Goal: Task Accomplishment & Management: Manage account settings

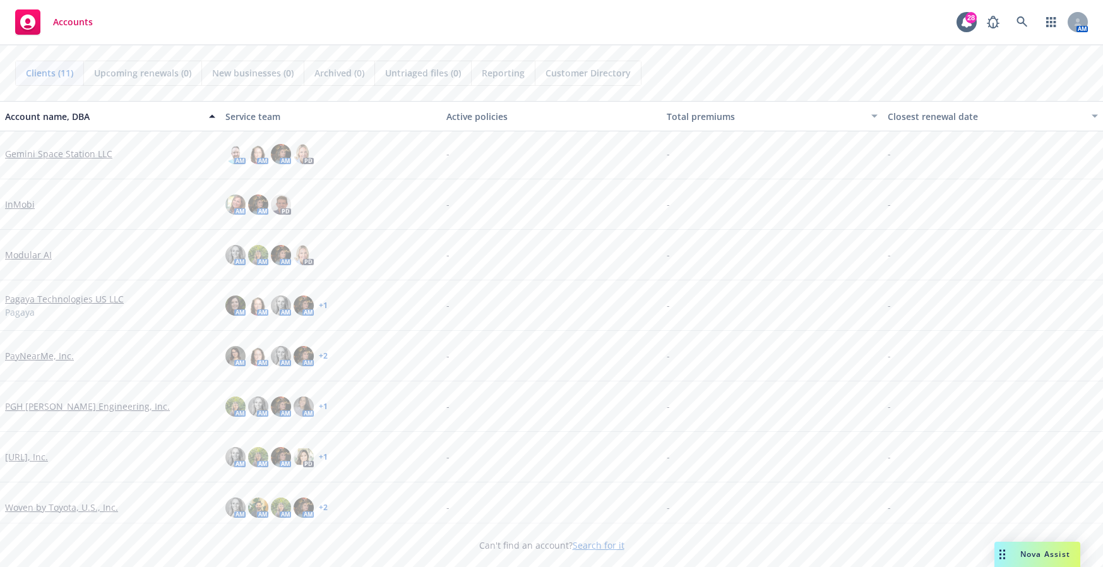
scroll to position [164, 0]
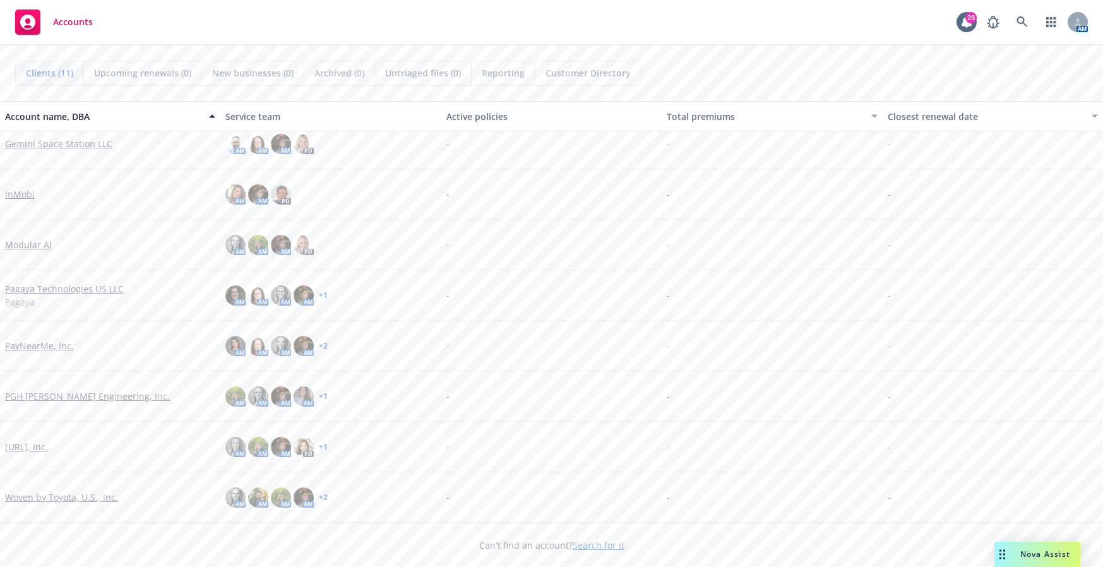
click at [30, 448] on link "[URL], Inc." at bounding box center [26, 446] width 43 height 13
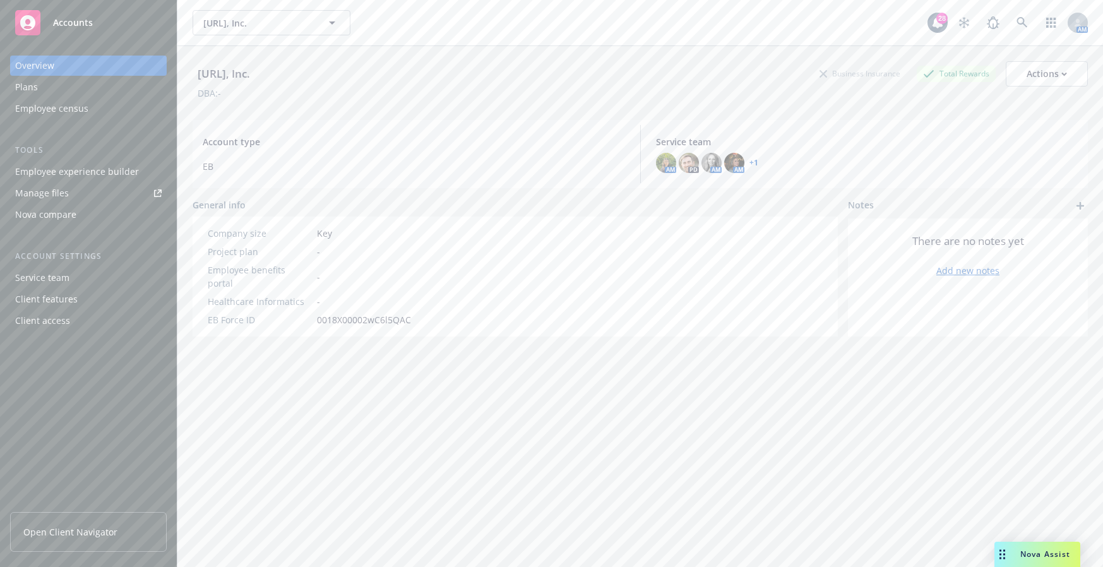
click at [110, 171] on div "Employee experience builder" at bounding box center [77, 172] width 124 height 20
click at [272, 16] on span "[URL], Inc." at bounding box center [257, 22] width 109 height 13
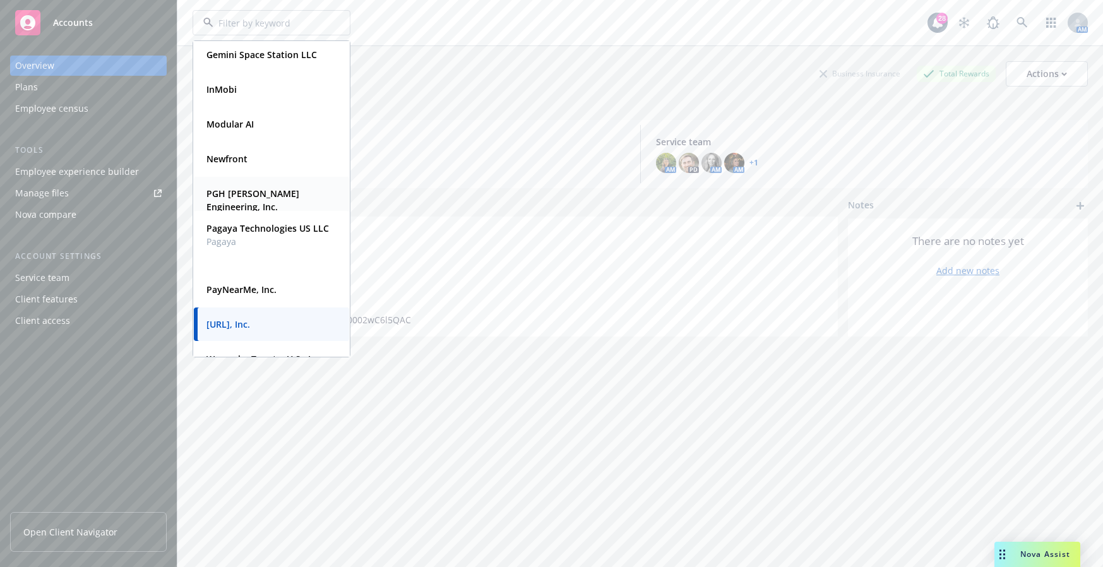
scroll to position [128, 0]
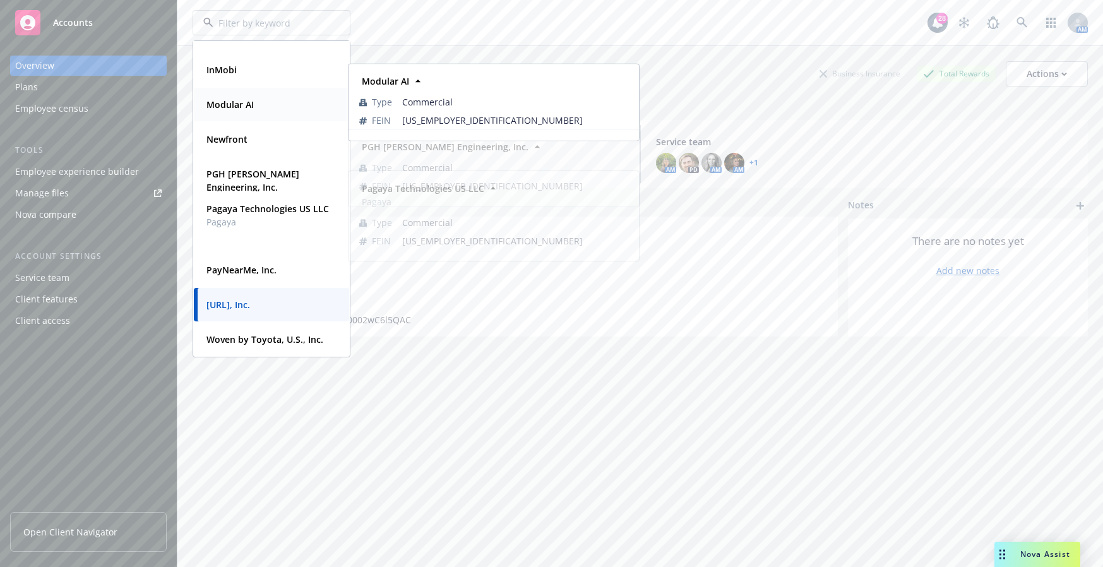
click at [254, 106] on div "Modular AI" at bounding box center [228, 104] width 55 height 18
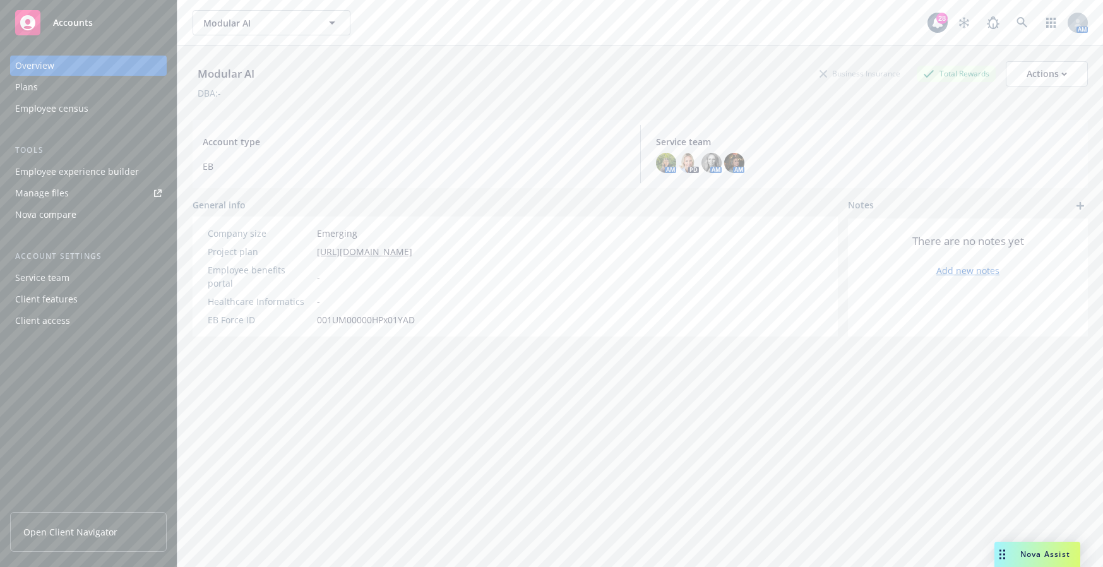
click at [821, 423] on div "Modular AI Business Insurance Total Rewards Actions DBA: - Account type EB Serv…" at bounding box center [640, 322] width 895 height 552
click at [86, 176] on div "Employee experience builder" at bounding box center [77, 172] width 124 height 20
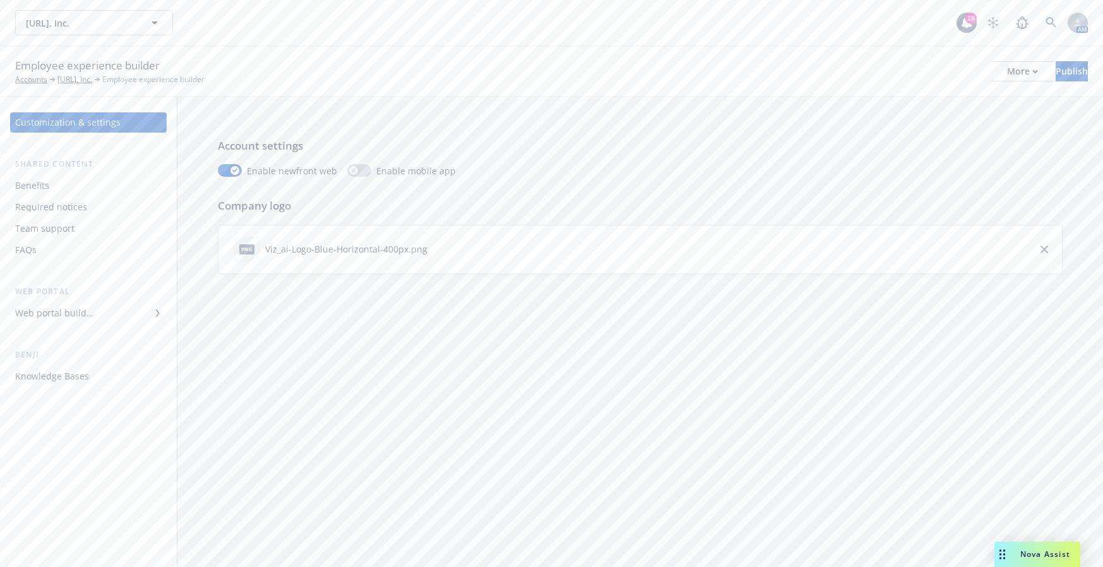
click at [45, 185] on div "Benefits" at bounding box center [32, 186] width 34 height 20
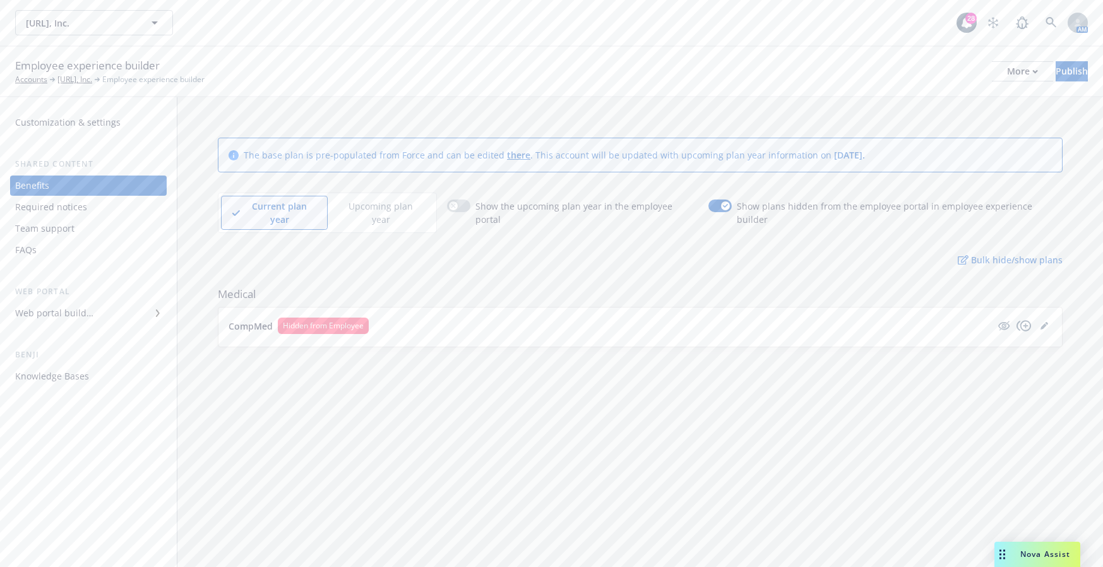
click at [87, 314] on div "Web portal builder" at bounding box center [54, 313] width 78 height 20
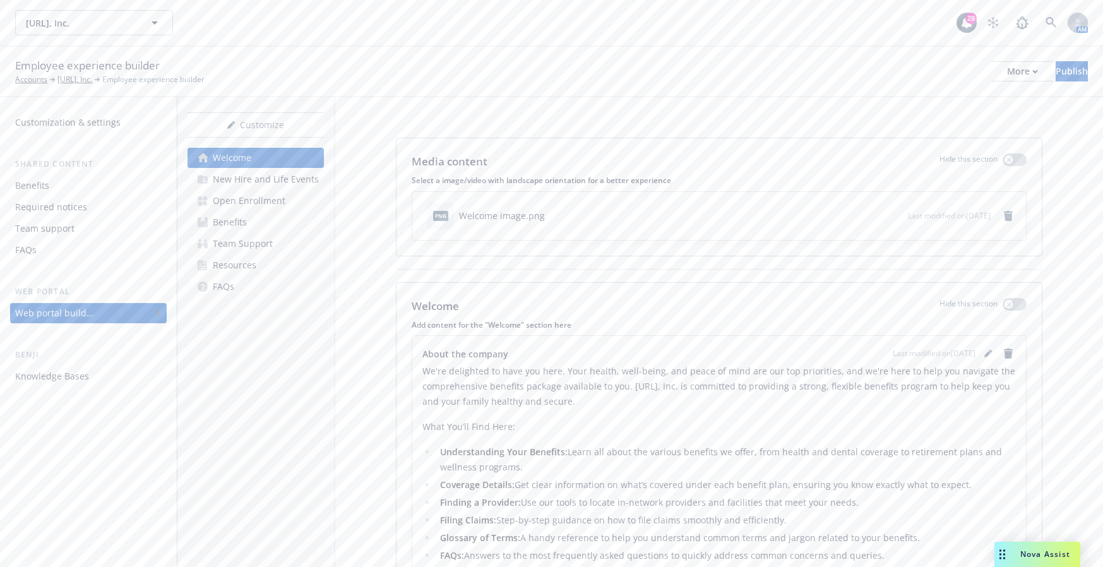
click at [261, 219] on link "Benefits" at bounding box center [256, 222] width 136 height 20
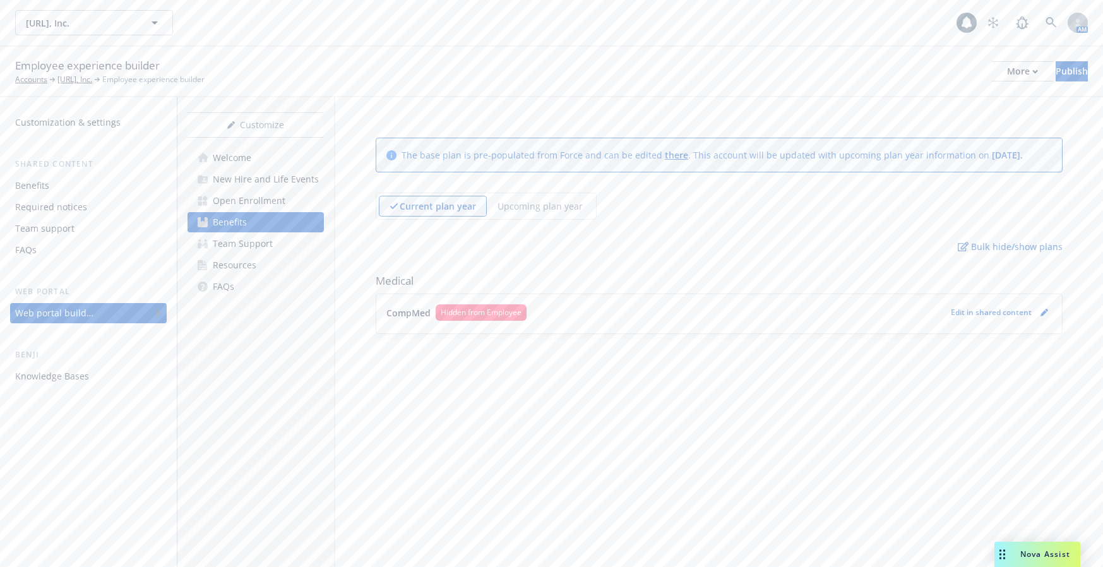
click at [564, 201] on p "Upcoming plan year" at bounding box center [540, 206] width 85 height 13
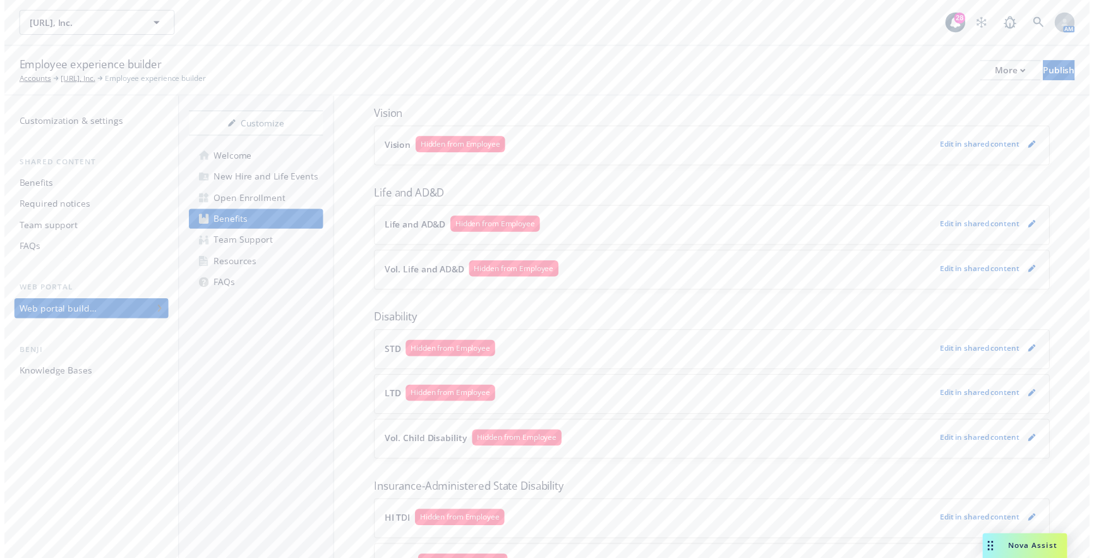
scroll to position [487, 0]
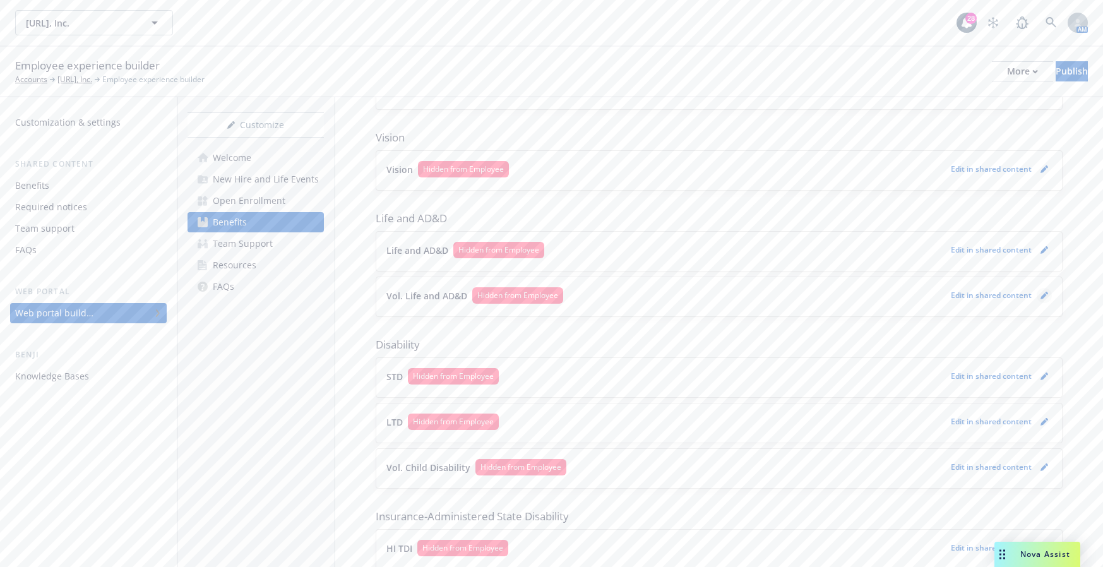
click at [1041, 292] on icon "pencil" at bounding box center [1045, 296] width 8 height 8
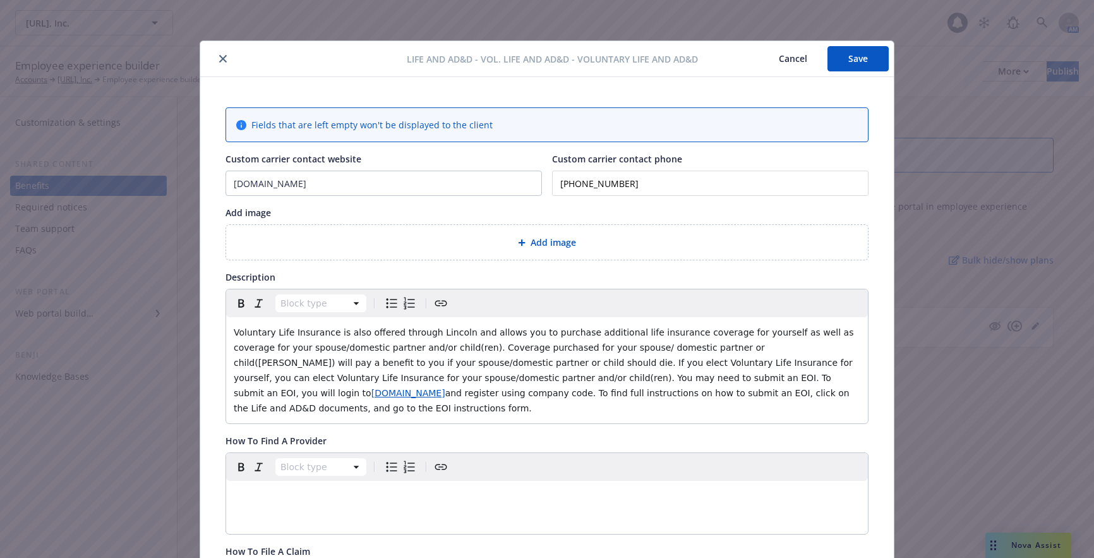
scroll to position [38, 0]
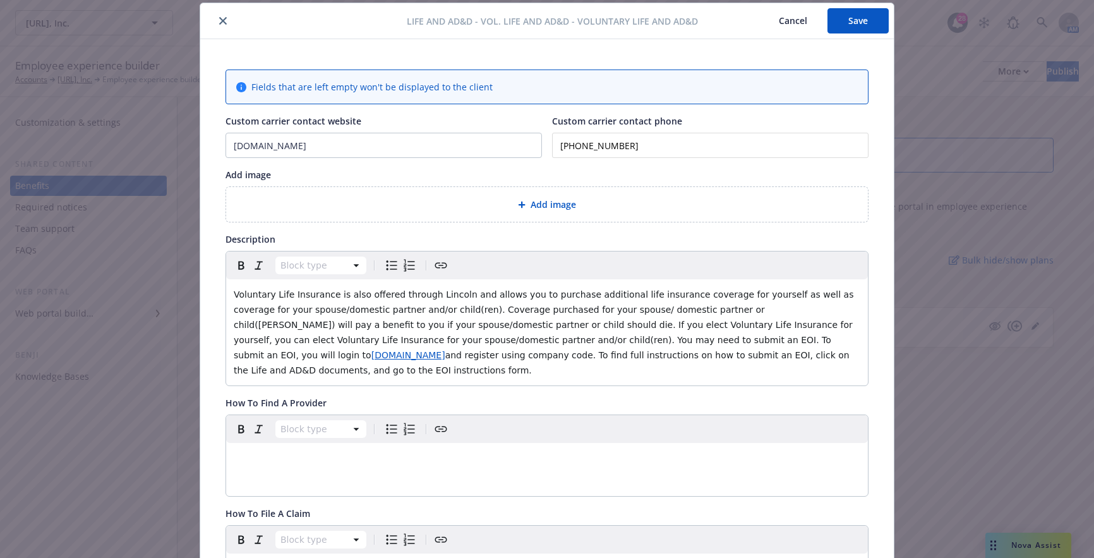
click at [787, 350] on span "and register using company code. To find full instructions on how to submit an …" at bounding box center [543, 362] width 618 height 25
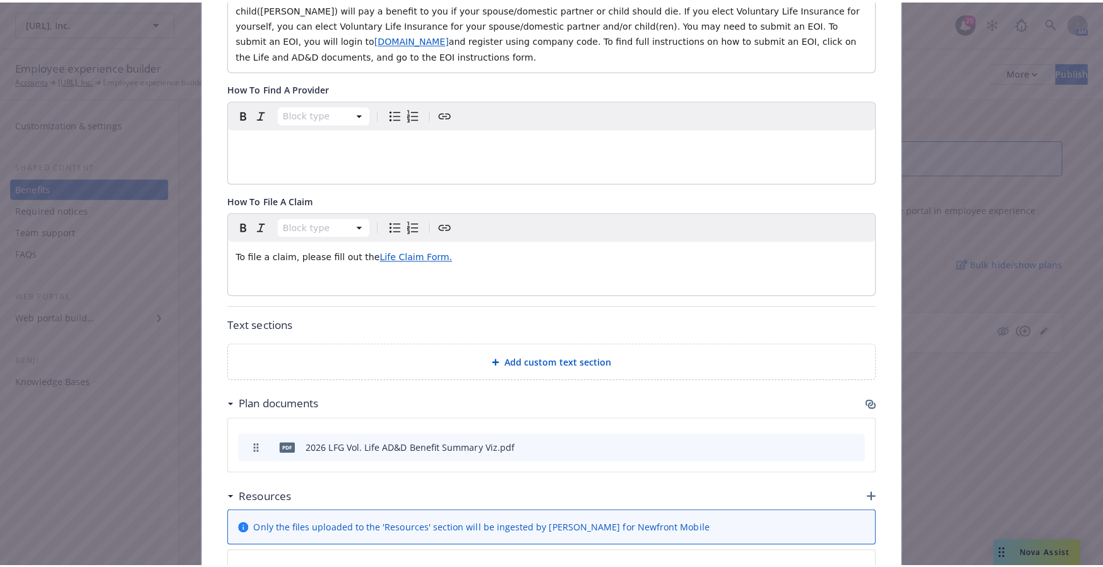
scroll to position [593, 0]
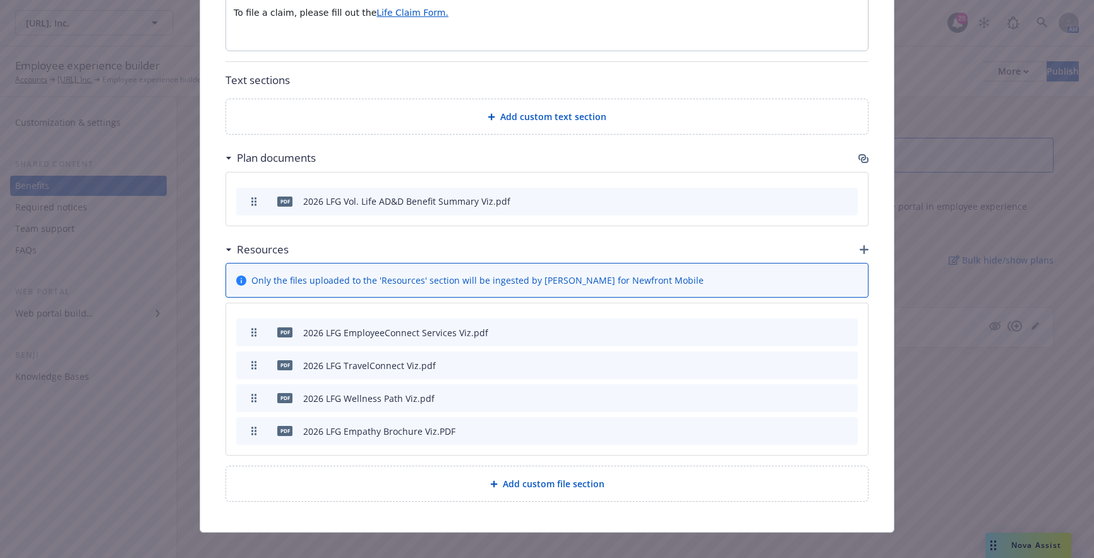
click at [859, 245] on icon "button" at bounding box center [863, 249] width 9 height 9
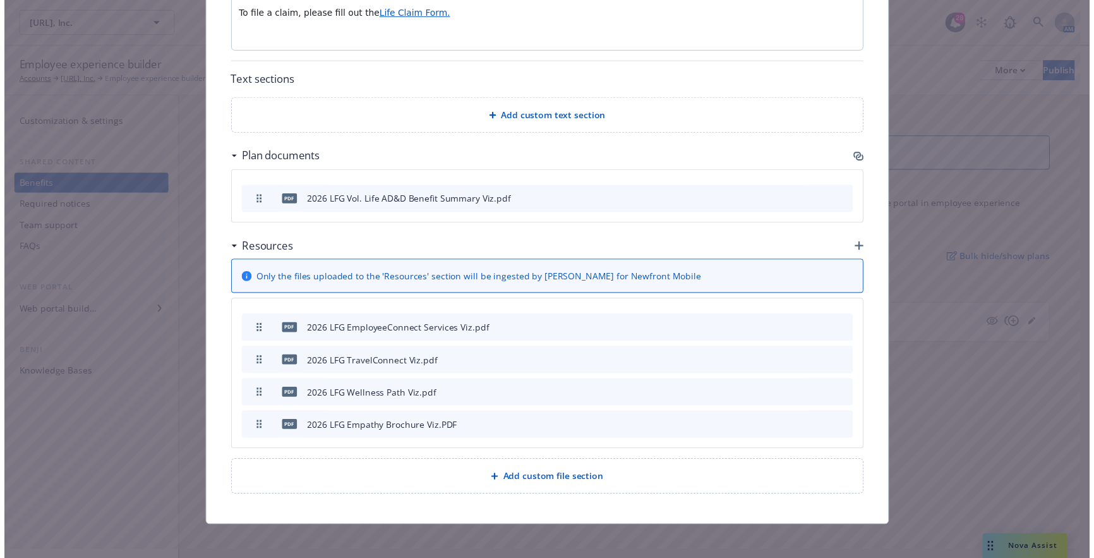
scroll to position [584, 0]
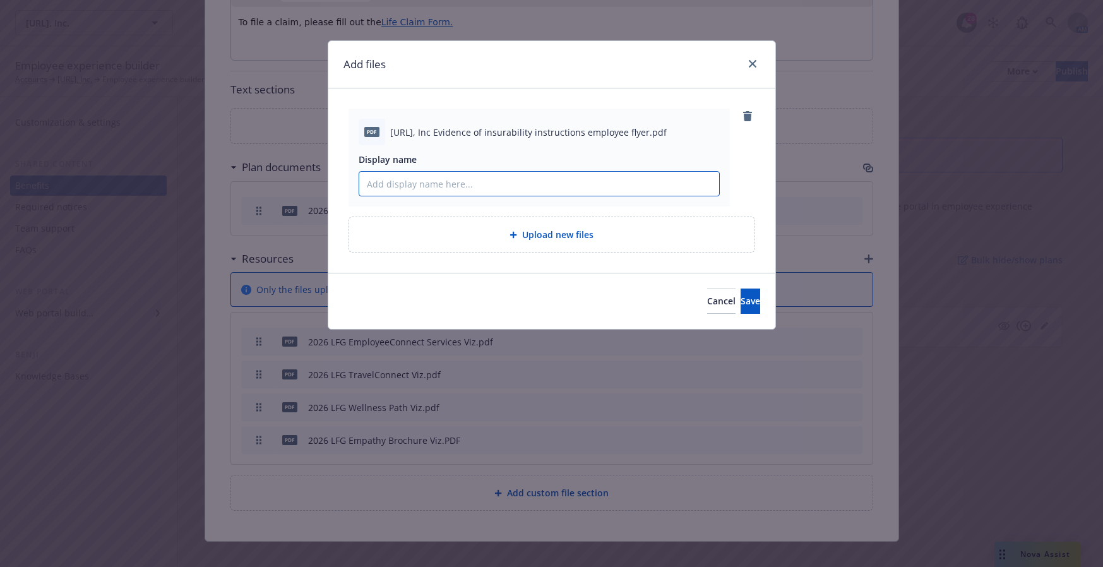
click at [462, 180] on input "Display name" at bounding box center [539, 184] width 360 height 24
type input "2026 LFG Evidence of Insurability Instructions Viz"
click at [741, 289] on button "Save" at bounding box center [751, 301] width 20 height 25
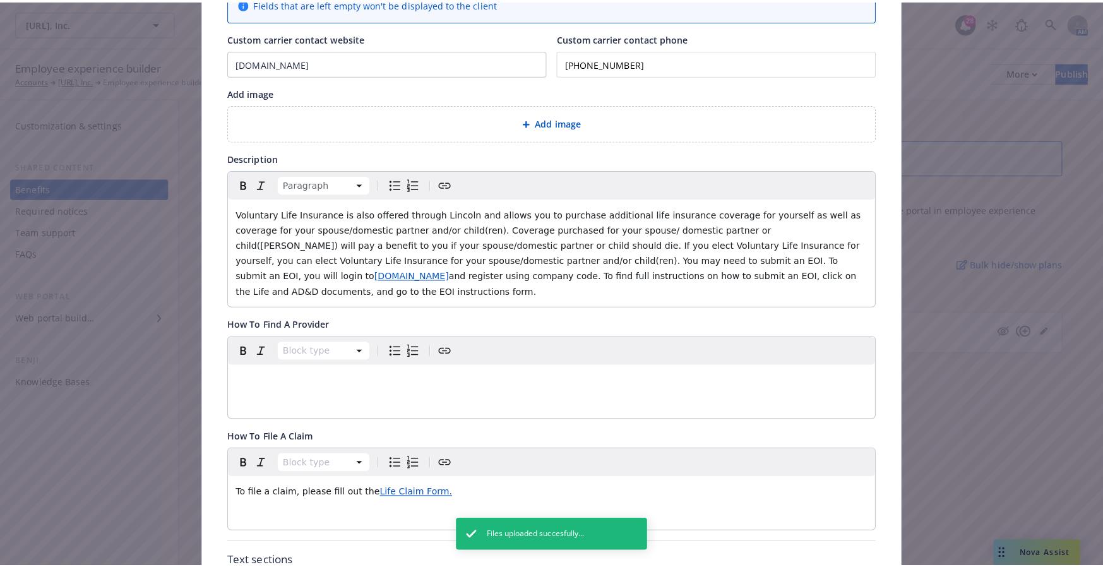
scroll to position [0, 0]
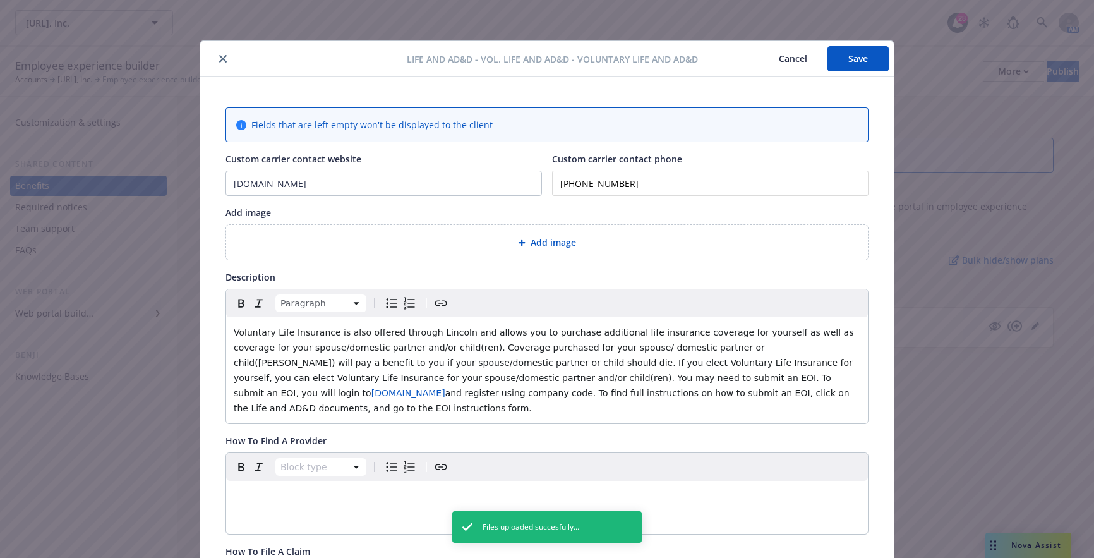
click at [870, 61] on button "Save" at bounding box center [857, 58] width 61 height 25
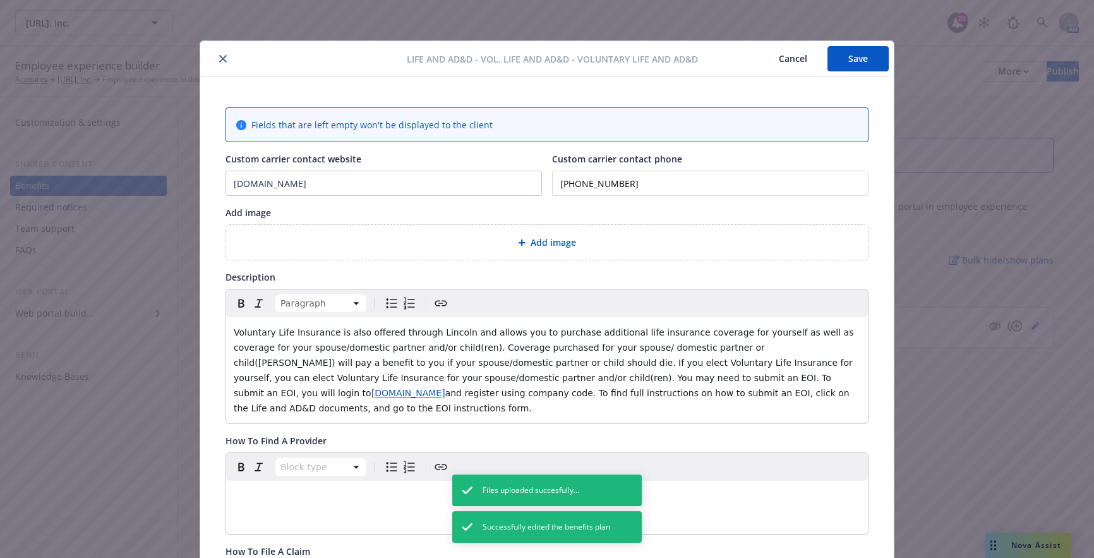
click at [218, 63] on button "close" at bounding box center [222, 58] width 15 height 15
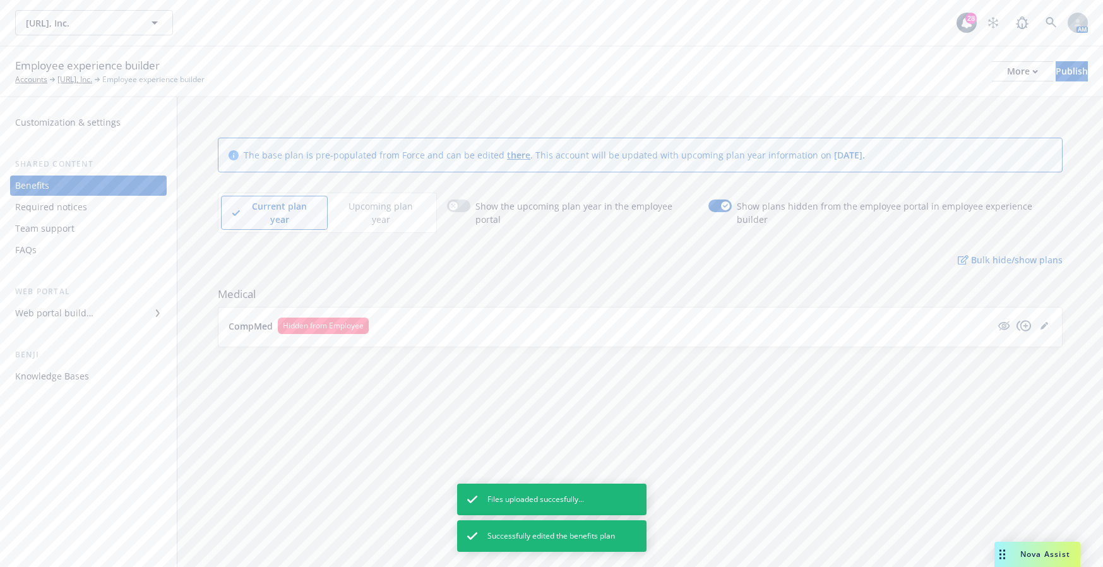
click at [388, 203] on p "Upcoming plan year" at bounding box center [380, 213] width 84 height 27
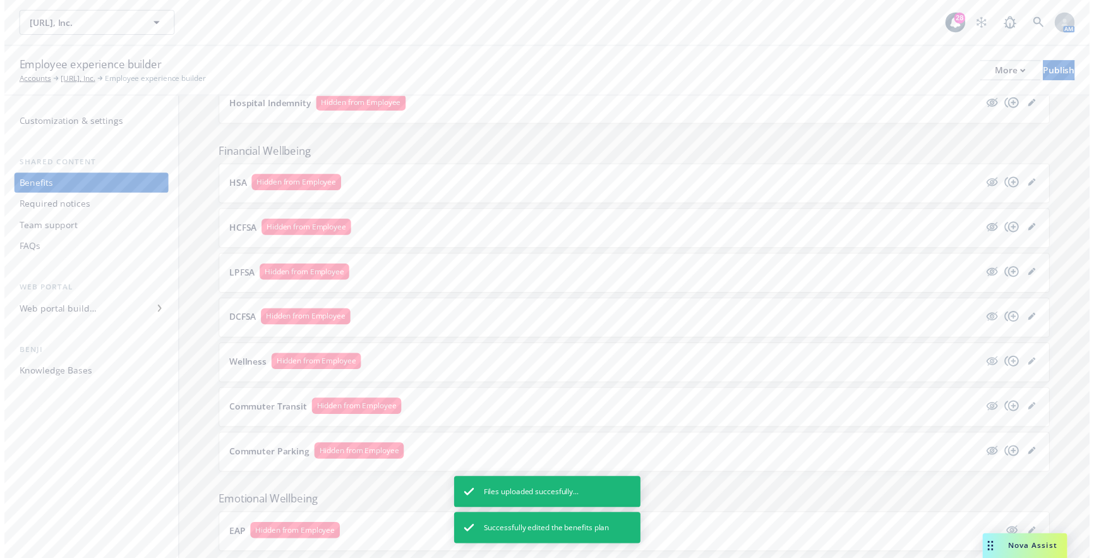
scroll to position [1308, 0]
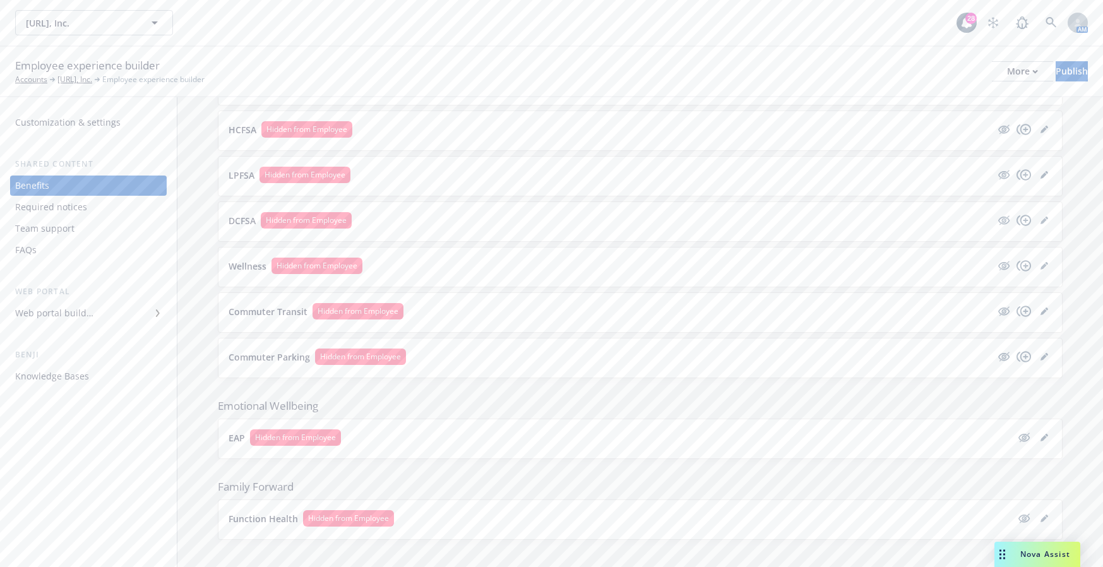
click at [1037, 430] on link "editPencil" at bounding box center [1044, 437] width 15 height 15
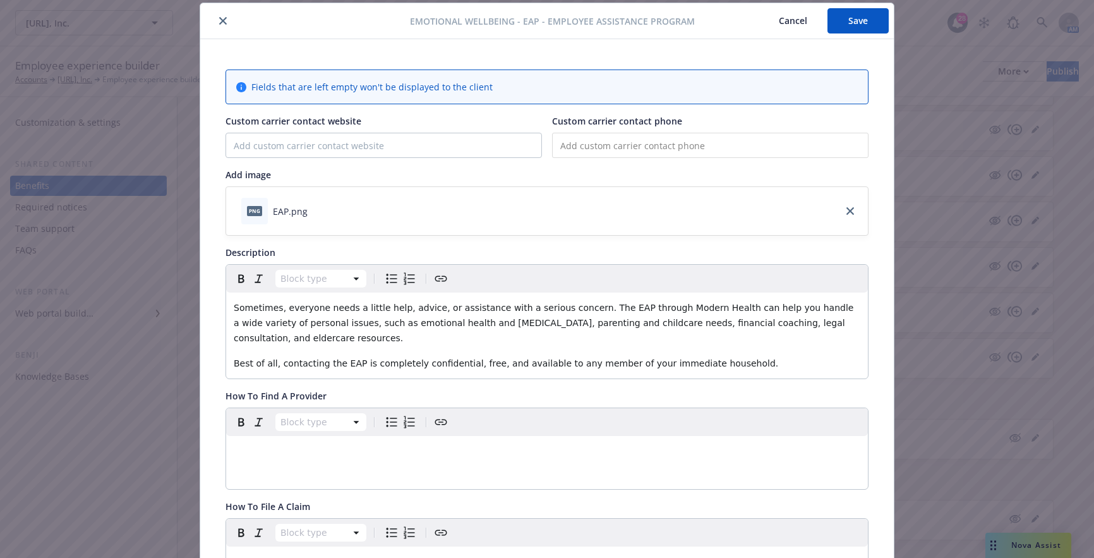
scroll to position [101, 0]
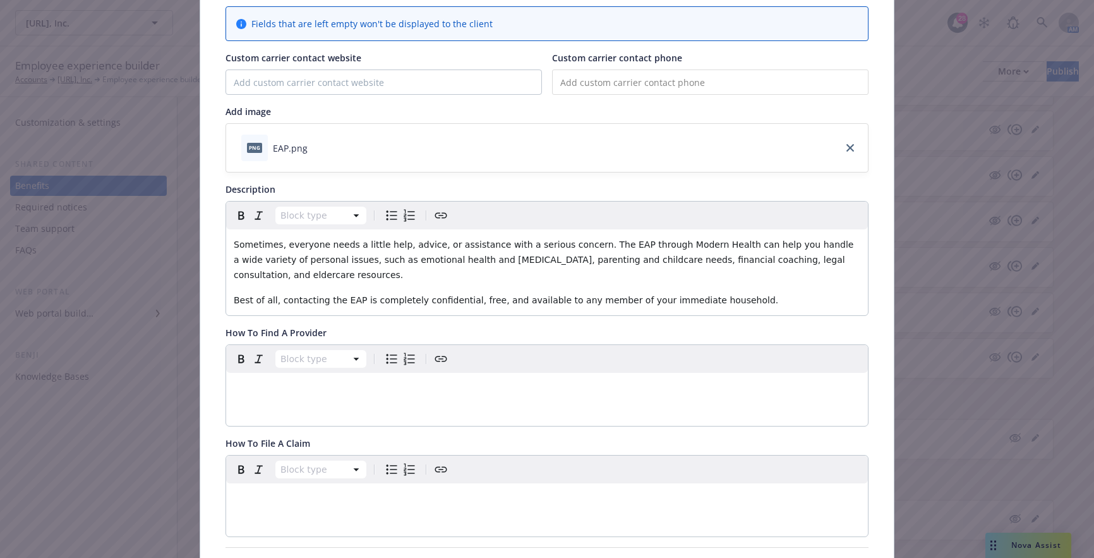
drag, startPoint x: 513, startPoint y: 270, endPoint x: 602, endPoint y: 270, distance: 89.0
click at [513, 270] on p "Sometimes, everyone needs a little help, advice, or assistance with a serious c…" at bounding box center [547, 259] width 626 height 45
drag, startPoint x: 627, startPoint y: 268, endPoint x: 699, endPoint y: 264, distance: 72.1
click at [628, 268] on p "Sometimes, everyone needs a little help, advice, or assistance with a serious c…" at bounding box center [547, 259] width 626 height 45
drag, startPoint x: 699, startPoint y: 264, endPoint x: 705, endPoint y: 270, distance: 8.5
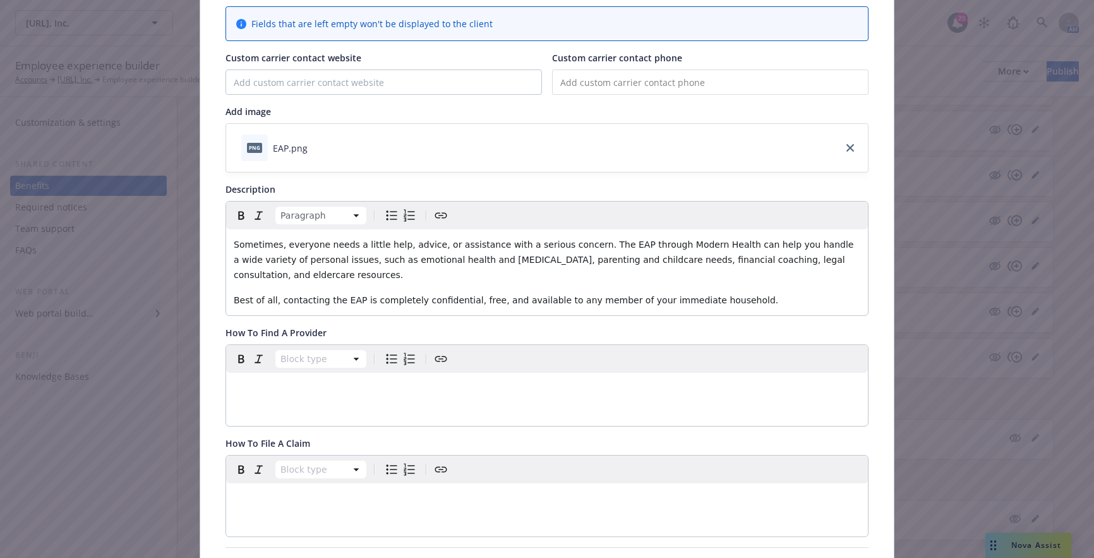
click at [700, 264] on span "Sometimes, everyone needs a little help, advice, or assistance with a serious c…" at bounding box center [545, 259] width 623 height 40
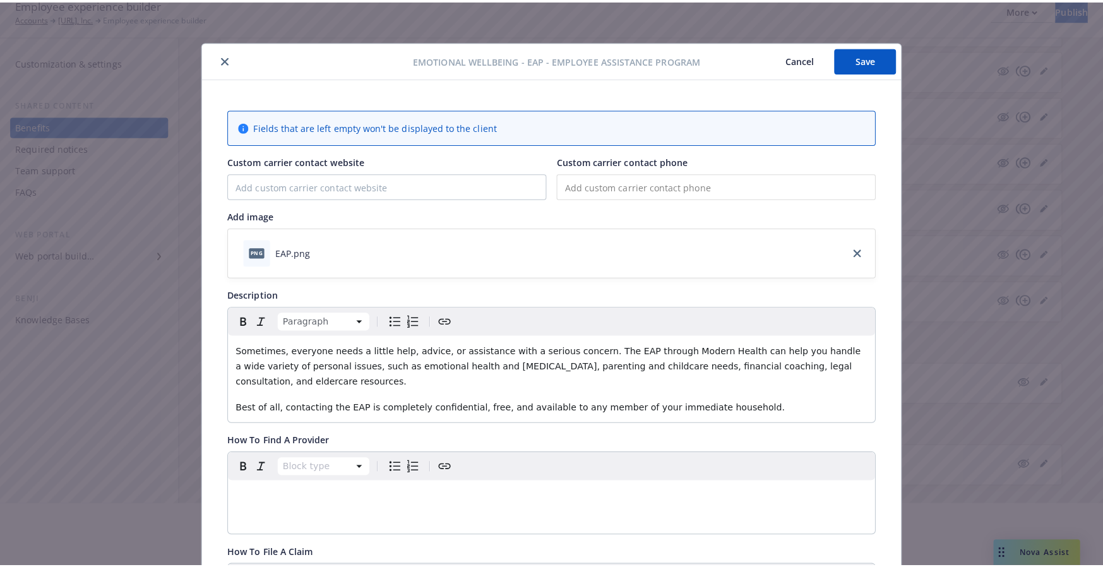
scroll to position [0, 0]
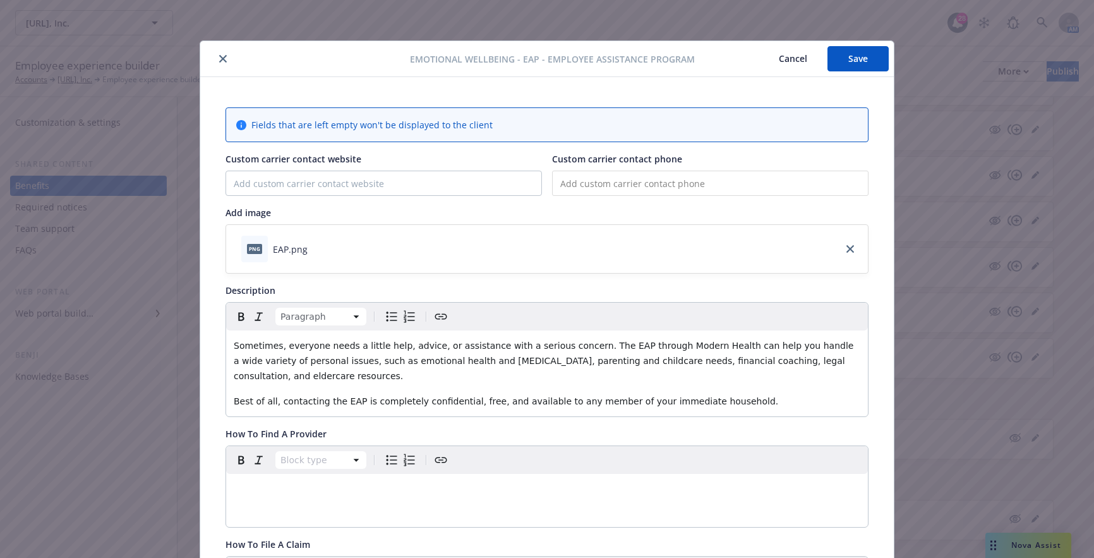
drag, startPoint x: 220, startPoint y: 58, endPoint x: 361, endPoint y: 79, distance: 142.3
click at [220, 58] on icon "close" at bounding box center [223, 59] width 8 height 8
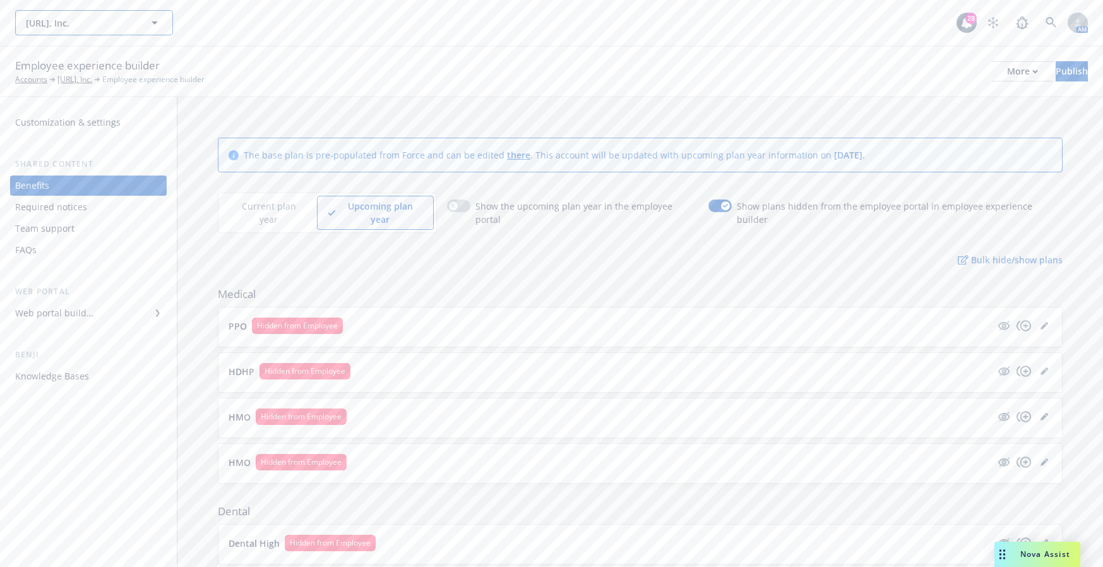
click at [121, 28] on span "Viz.ai, Inc." at bounding box center [80, 22] width 109 height 13
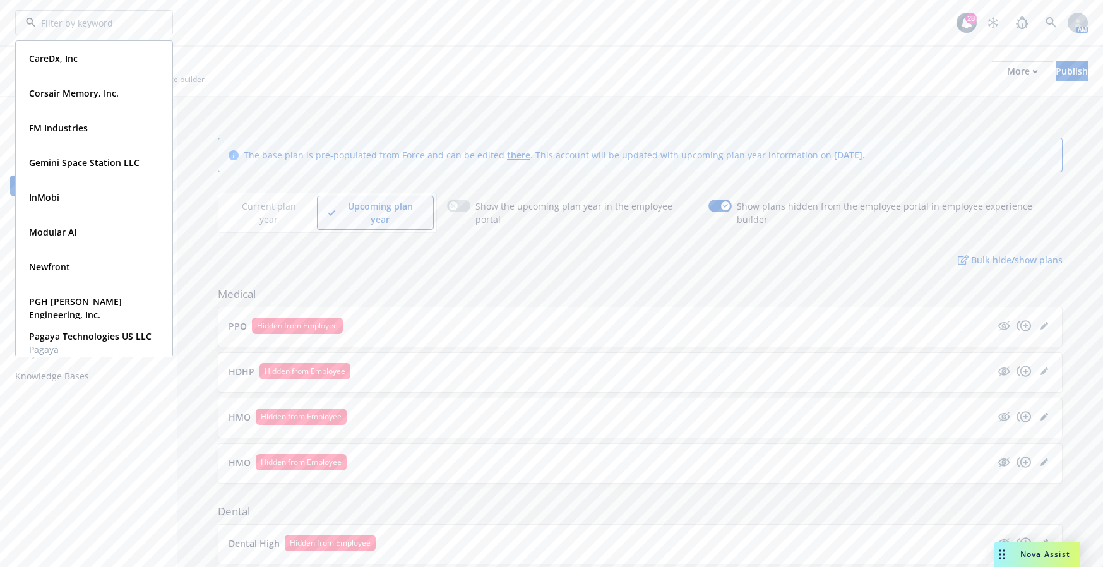
click at [712, 63] on div "Employee experience builder Accounts Viz.ai, Inc. Employee experience builder M…" at bounding box center [551, 71] width 1073 height 28
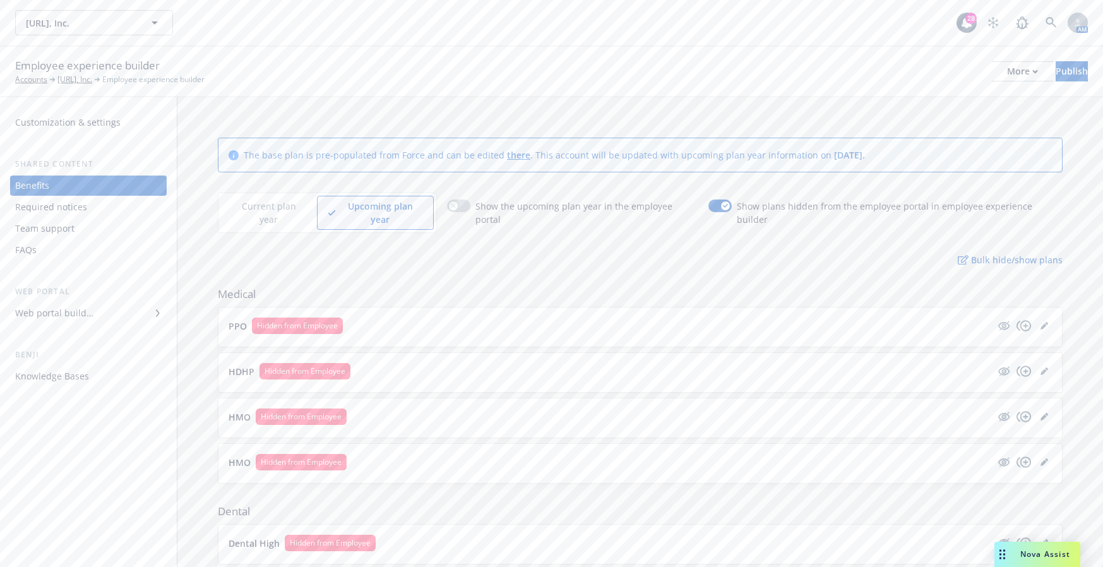
click at [1088, 66] on div "Employee experience builder Accounts Viz.ai, Inc. Employee experience builder M…" at bounding box center [551, 72] width 1103 height 51
click at [1059, 71] on div "Publish" at bounding box center [1072, 71] width 32 height 19
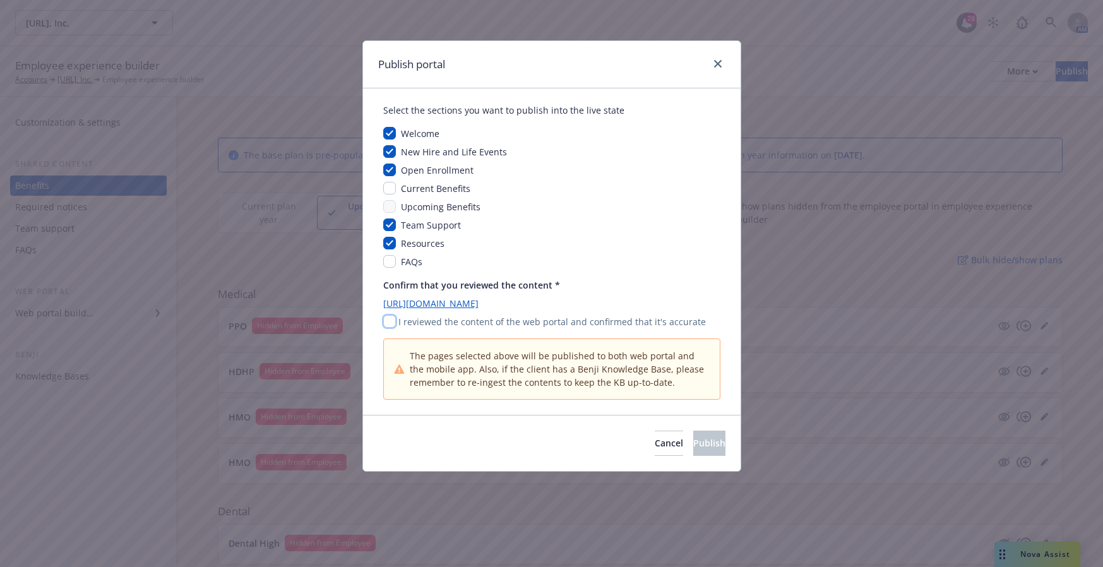
click at [386, 319] on input "checkbox" at bounding box center [389, 321] width 13 height 13
checkbox input "true"
click at [705, 453] on button "Publish" at bounding box center [709, 443] width 32 height 25
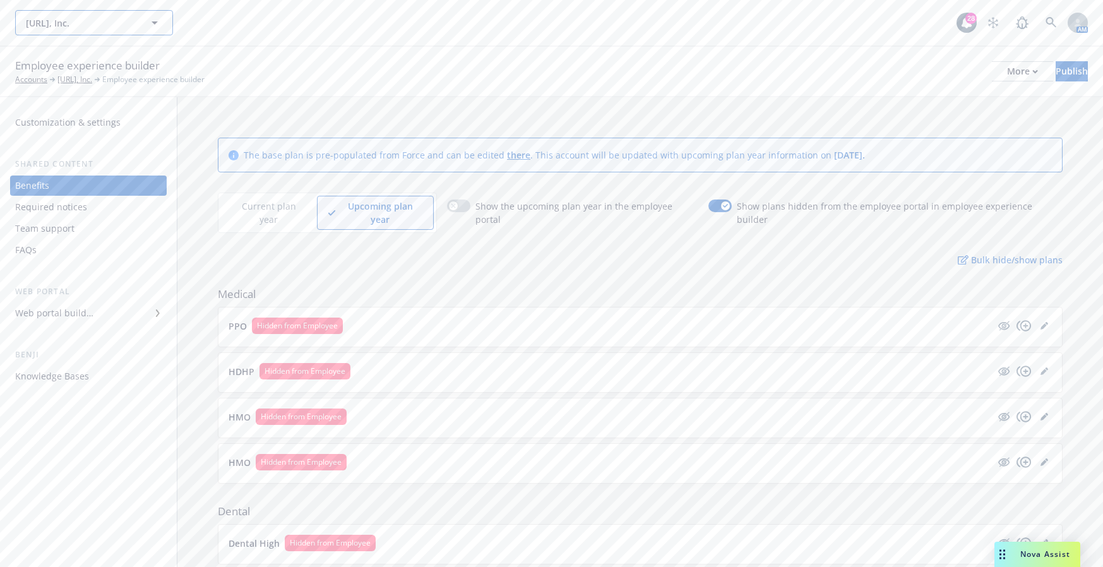
click at [107, 24] on span "Viz.ai, Inc." at bounding box center [80, 22] width 109 height 13
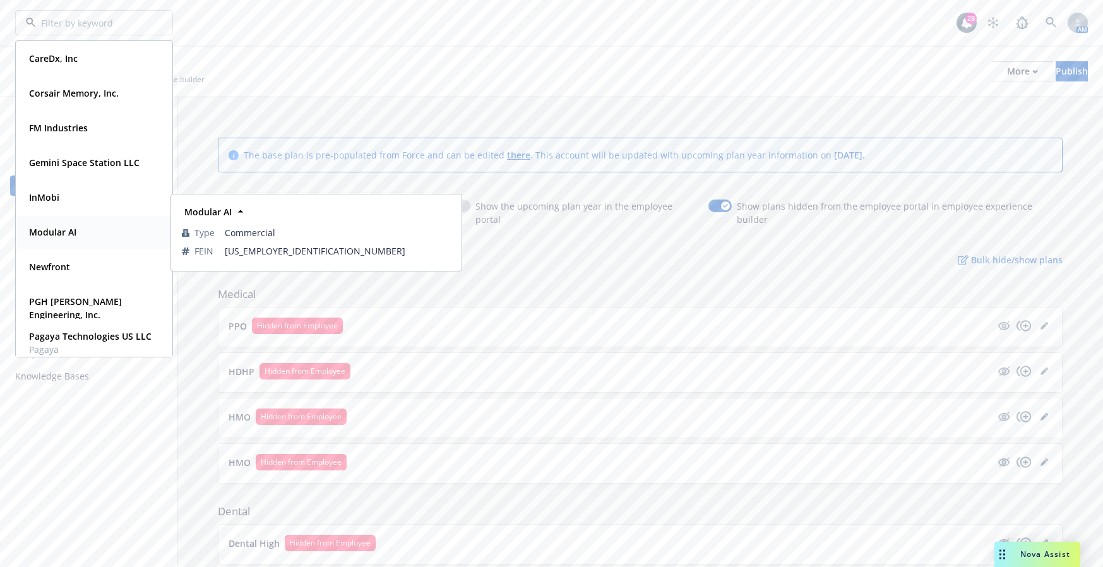
click at [90, 230] on div "Modular AI" at bounding box center [94, 232] width 140 height 18
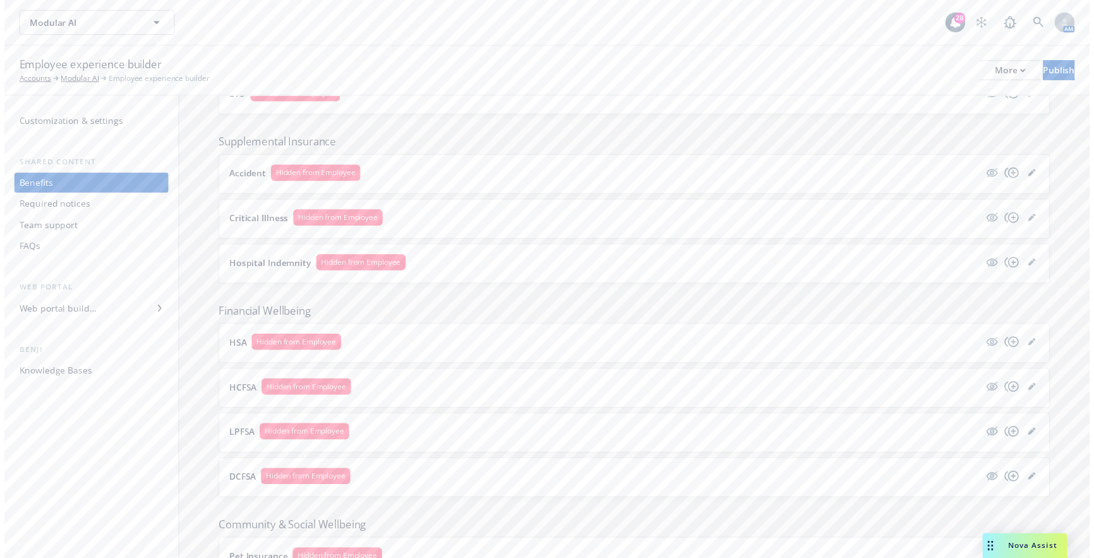
scroll to position [919, 0]
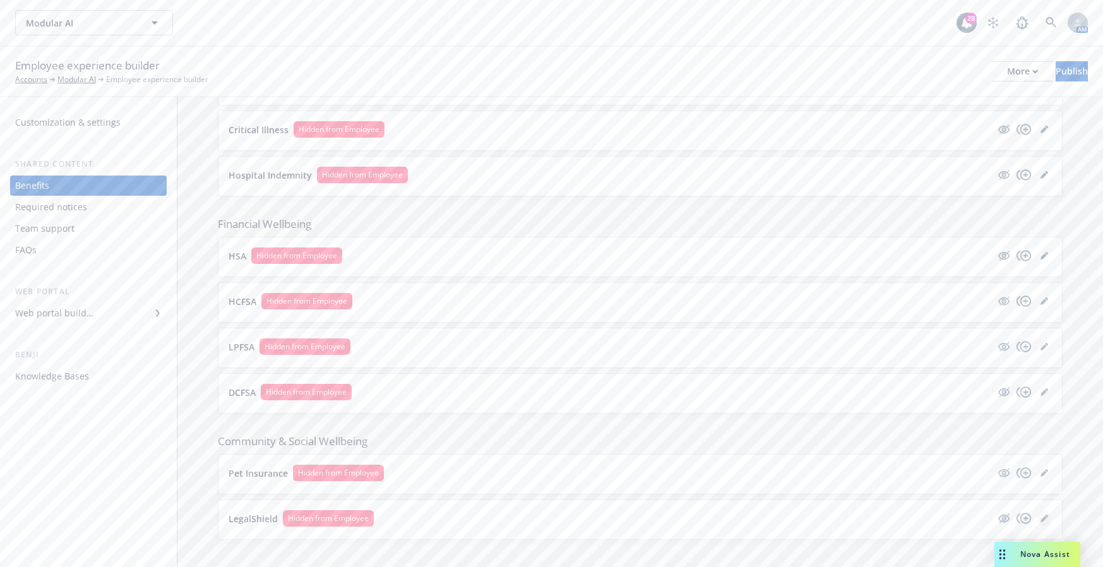
click at [1045, 515] on icon "editPencil" at bounding box center [1046, 516] width 3 height 3
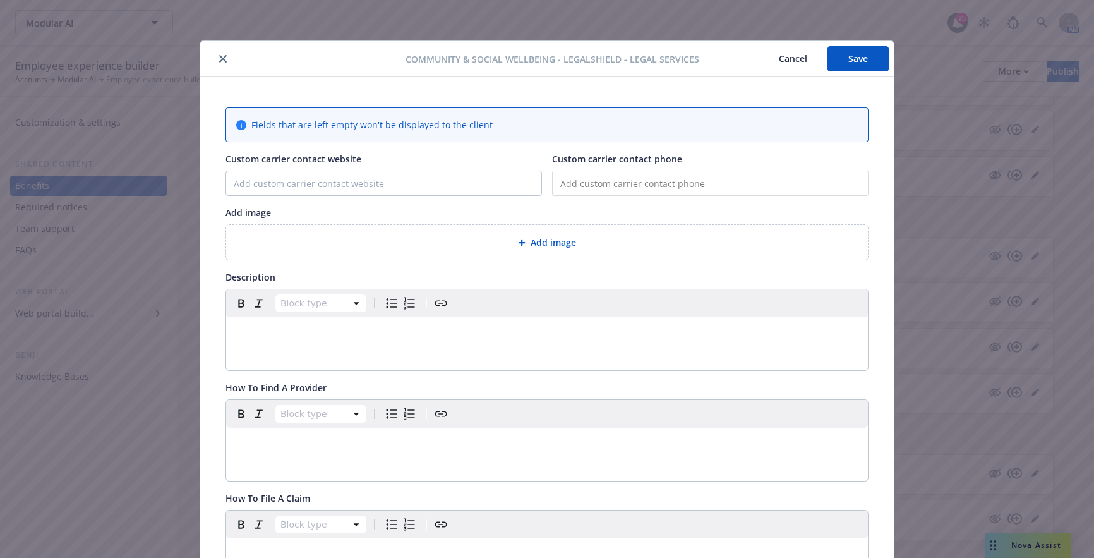
scroll to position [38, 0]
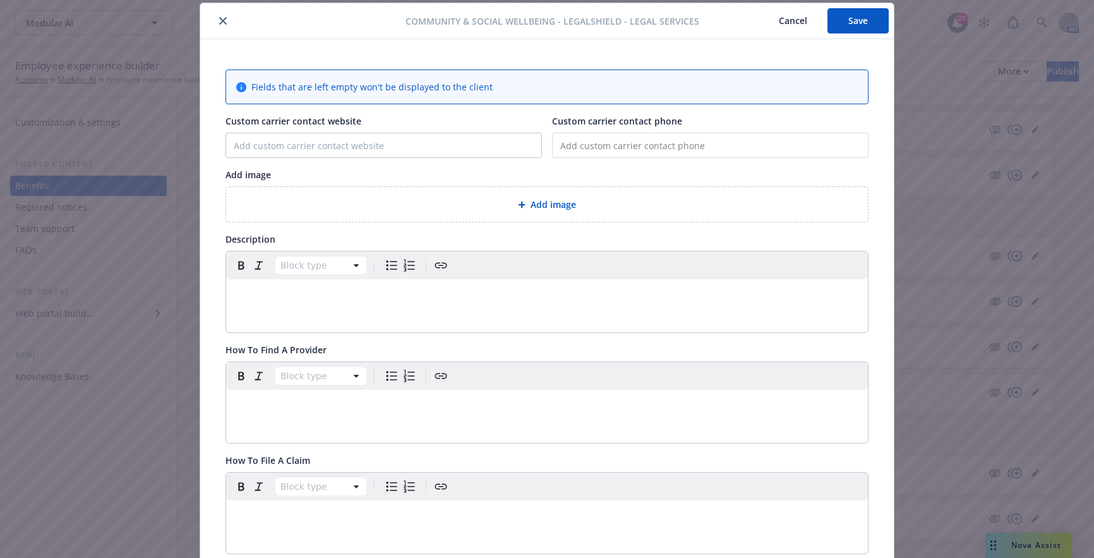
click at [736, 52] on div "Fields that are left empty won't be displayed to the client Custom carrier cont…" at bounding box center [546, 473] width 693 height 868
click at [349, 140] on input "Custom carrier contact website" at bounding box center [383, 145] width 315 height 24
click at [303, 145] on input "Custom carrier contact website" at bounding box center [383, 145] width 315 height 24
paste input "[URL][DOMAIN_NAME]"
type input "[URL][DOMAIN_NAME]"
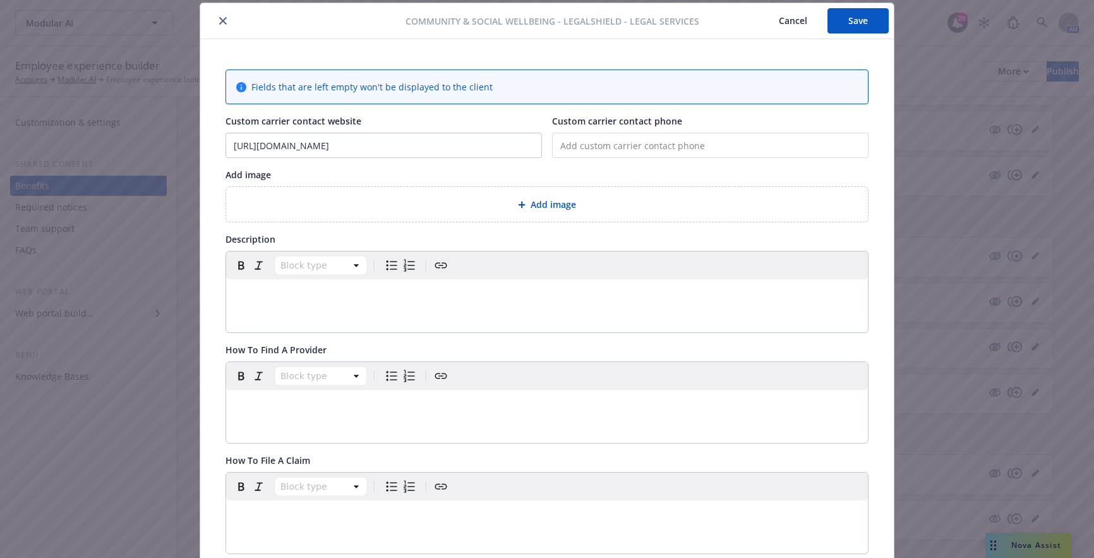
click at [654, 117] on span "Custom carrier contact phone" at bounding box center [617, 121] width 130 height 12
drag, startPoint x: 655, startPoint y: 133, endPoint x: 707, endPoint y: 140, distance: 52.9
click at [655, 133] on input "tel" at bounding box center [710, 145] width 316 height 25
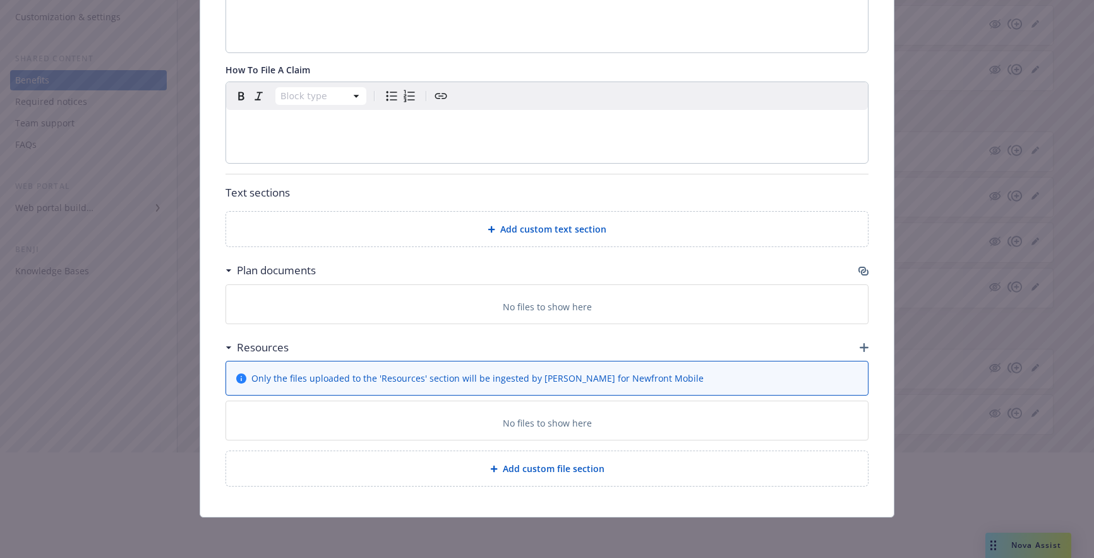
scroll to position [252, 0]
type input "[PHONE_NUMBER]"
click at [861, 348] on div at bounding box center [547, 355] width 1094 height 81
click at [860, 348] on div at bounding box center [547, 355] width 1094 height 81
drag, startPoint x: 850, startPoint y: 349, endPoint x: 861, endPoint y: 349, distance: 10.7
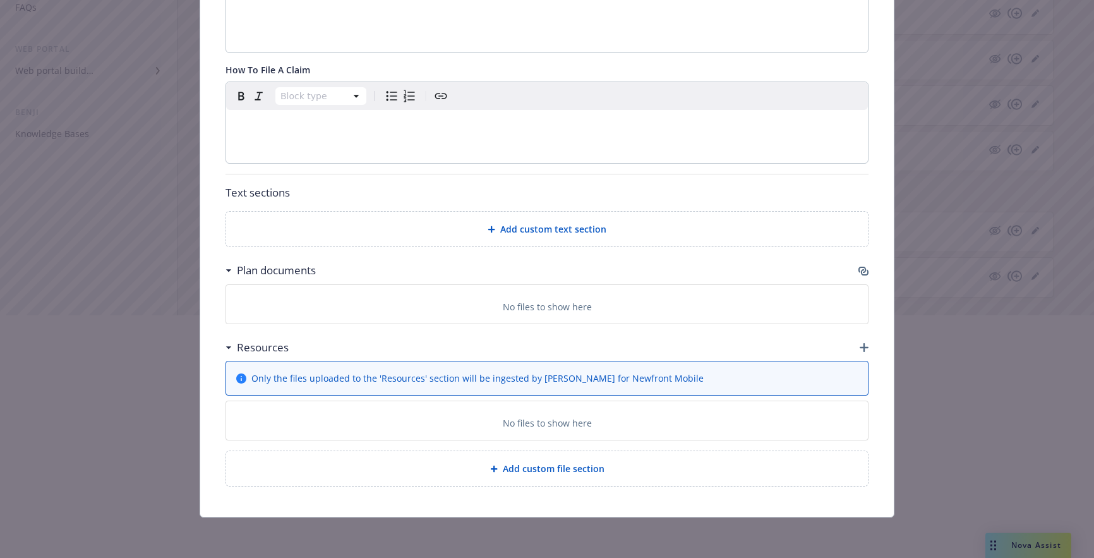
click at [851, 349] on div at bounding box center [547, 355] width 1094 height 81
click at [861, 349] on div at bounding box center [547, 355] width 1094 height 81
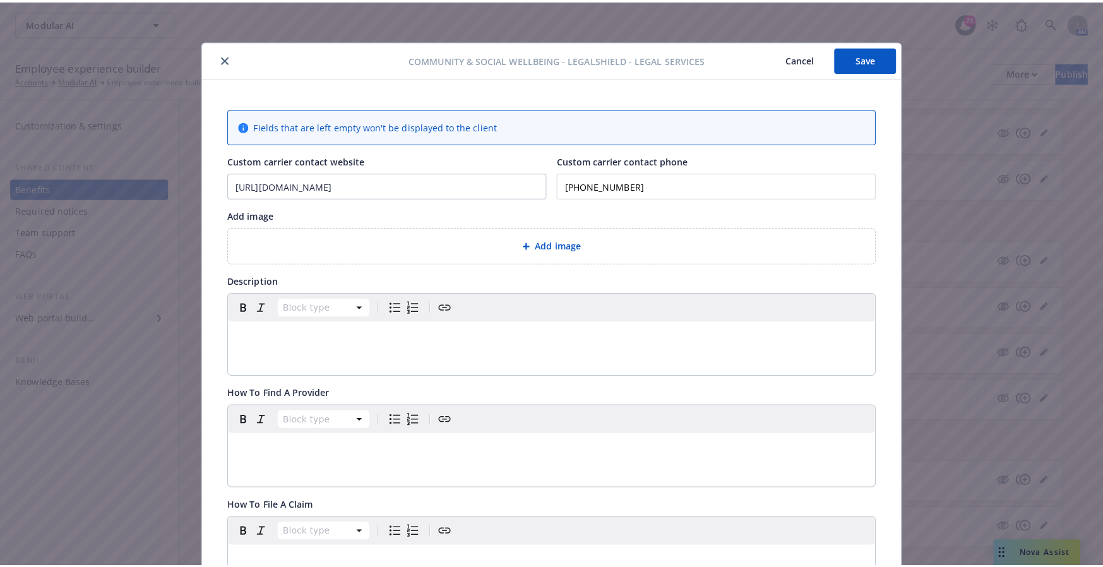
scroll to position [0, 0]
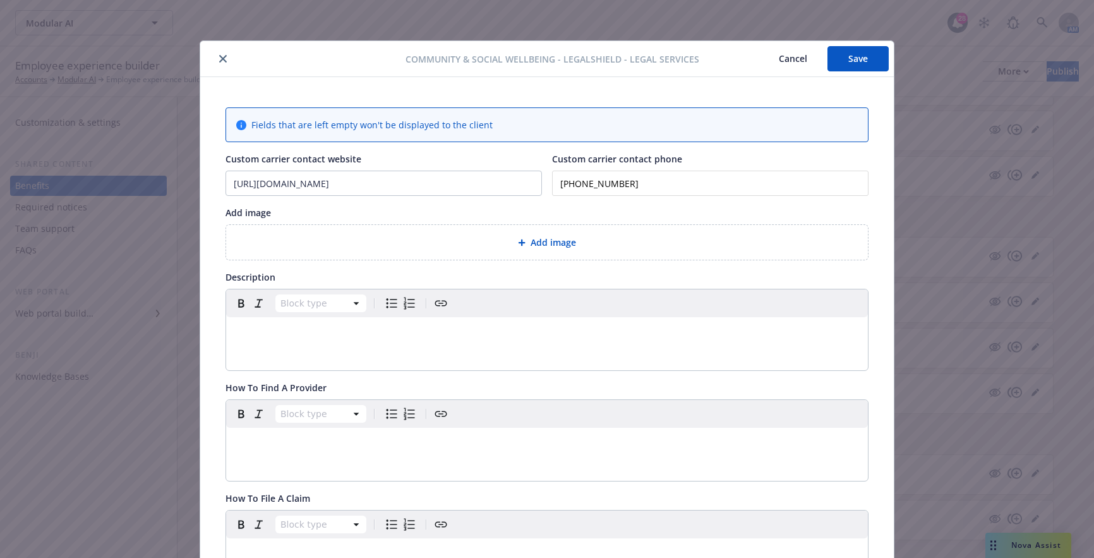
click at [850, 66] on button "Save" at bounding box center [857, 58] width 61 height 25
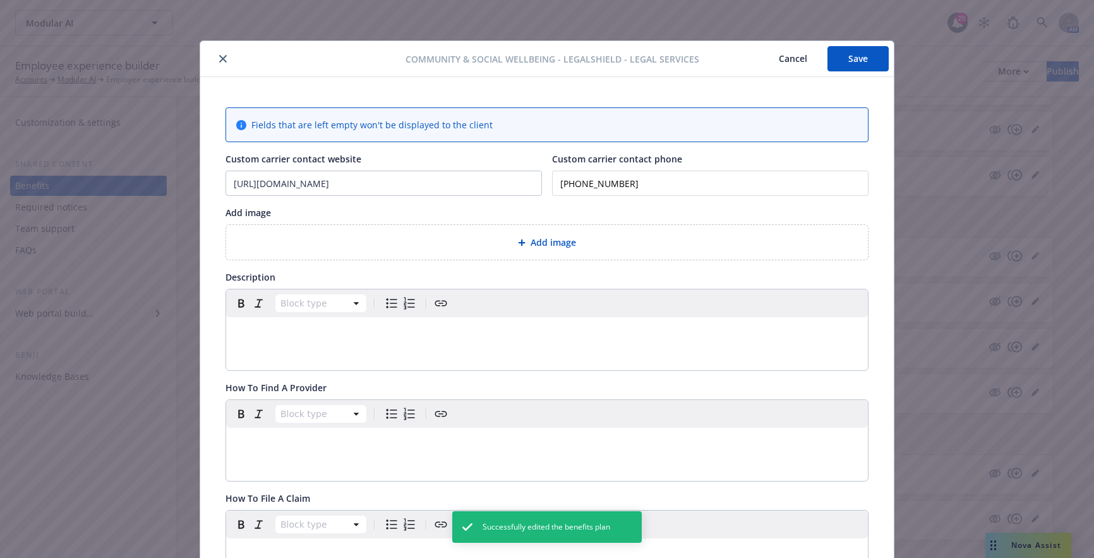
click at [220, 59] on icon "close" at bounding box center [223, 59] width 8 height 8
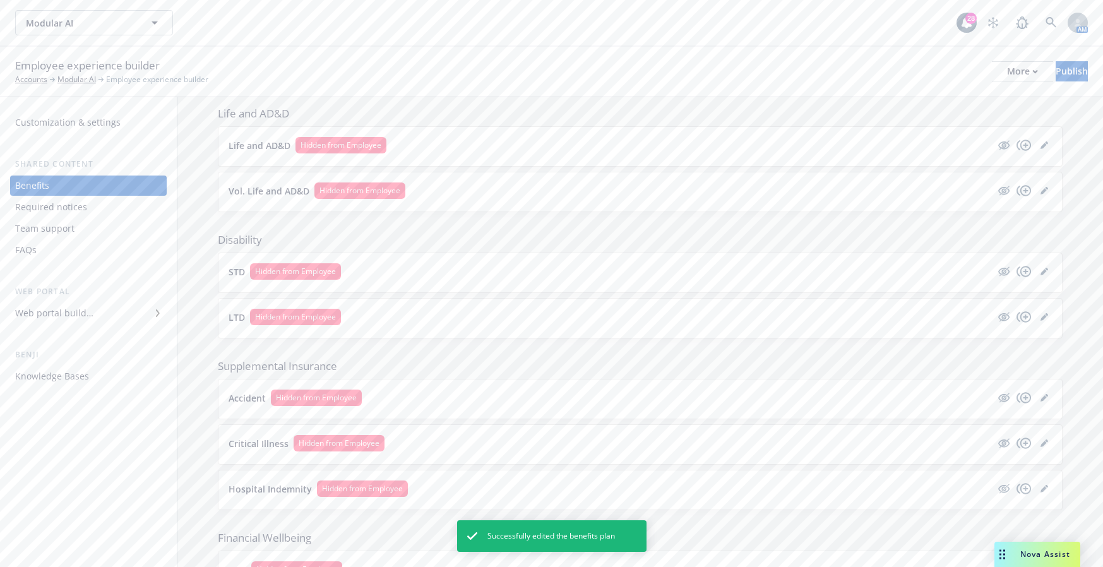
scroll to position [603, 0]
click at [1060, 75] on div "Publish" at bounding box center [1072, 71] width 32 height 19
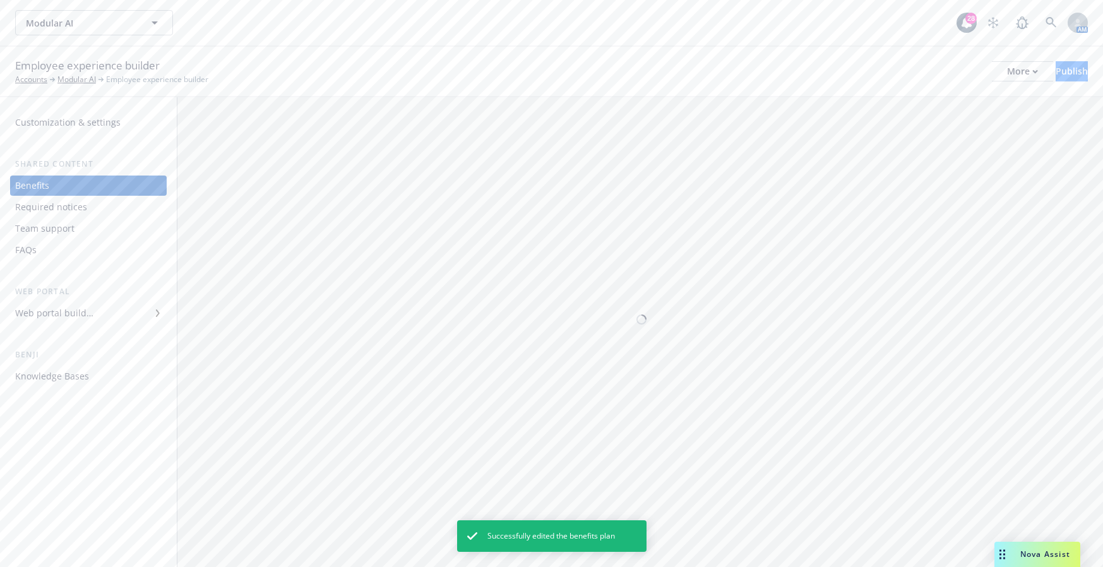
scroll to position [0, 0]
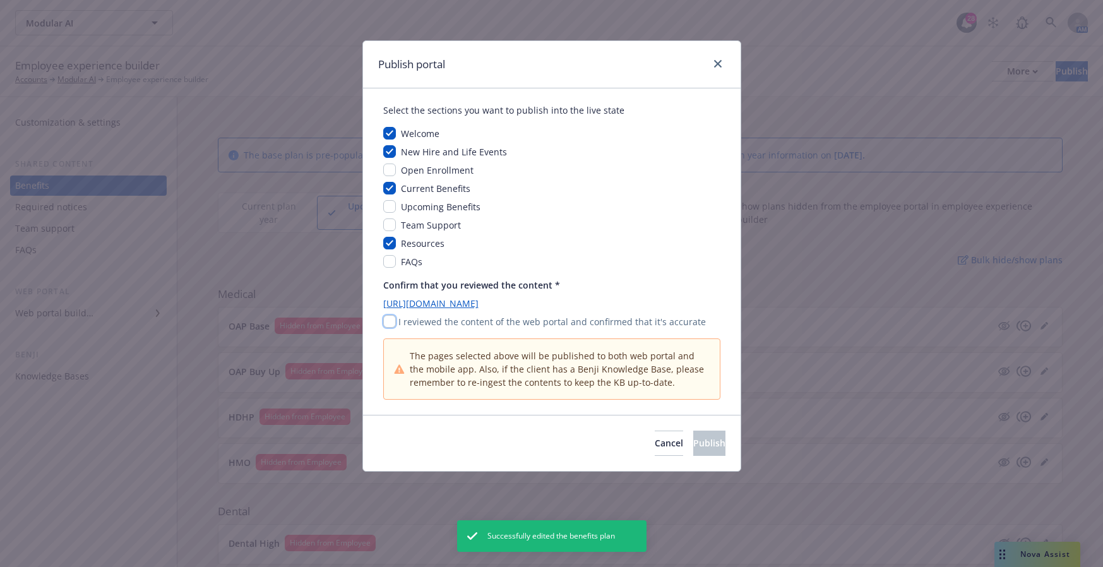
drag, startPoint x: 385, startPoint y: 324, endPoint x: 434, endPoint y: 339, distance: 51.5
click at [385, 324] on input "checkbox" at bounding box center [389, 321] width 13 height 13
checkbox input "true"
click at [693, 443] on span "Publish" at bounding box center [709, 443] width 32 height 12
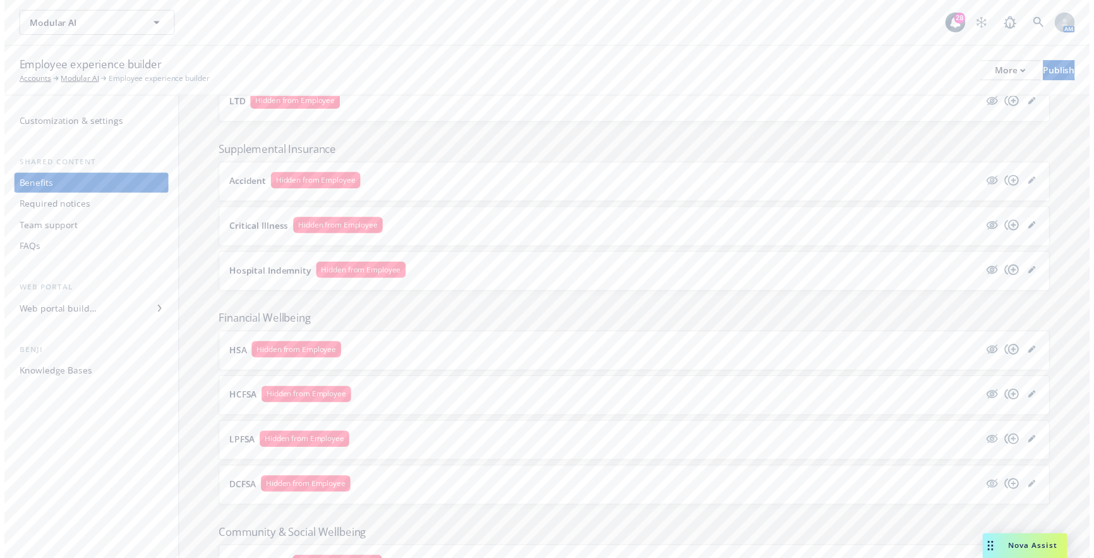
scroll to position [919, 0]
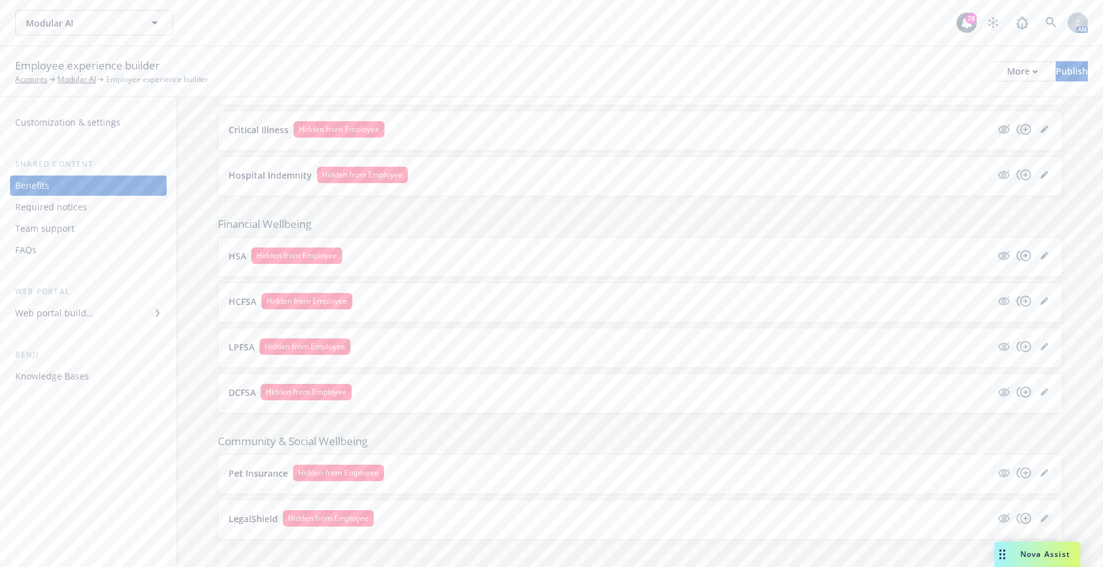
click at [1041, 516] on icon "editPencil" at bounding box center [1044, 519] width 6 height 6
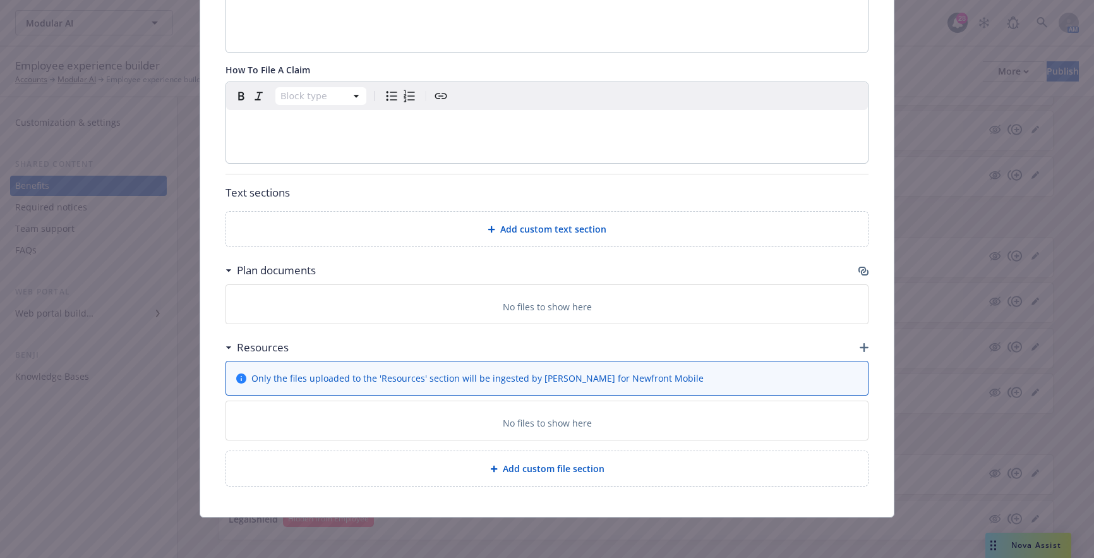
scroll to position [252, 0]
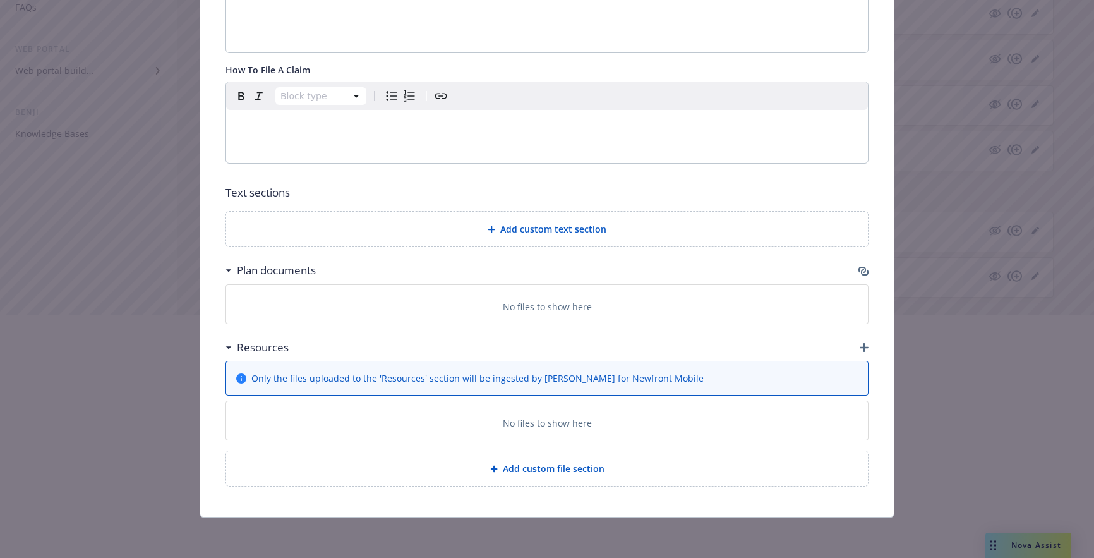
click at [861, 347] on div at bounding box center [547, 355] width 1094 height 81
click at [858, 349] on div at bounding box center [547, 355] width 1094 height 81
click at [868, 347] on div at bounding box center [547, 355] width 1094 height 81
click at [581, 381] on div at bounding box center [547, 355] width 1094 height 81
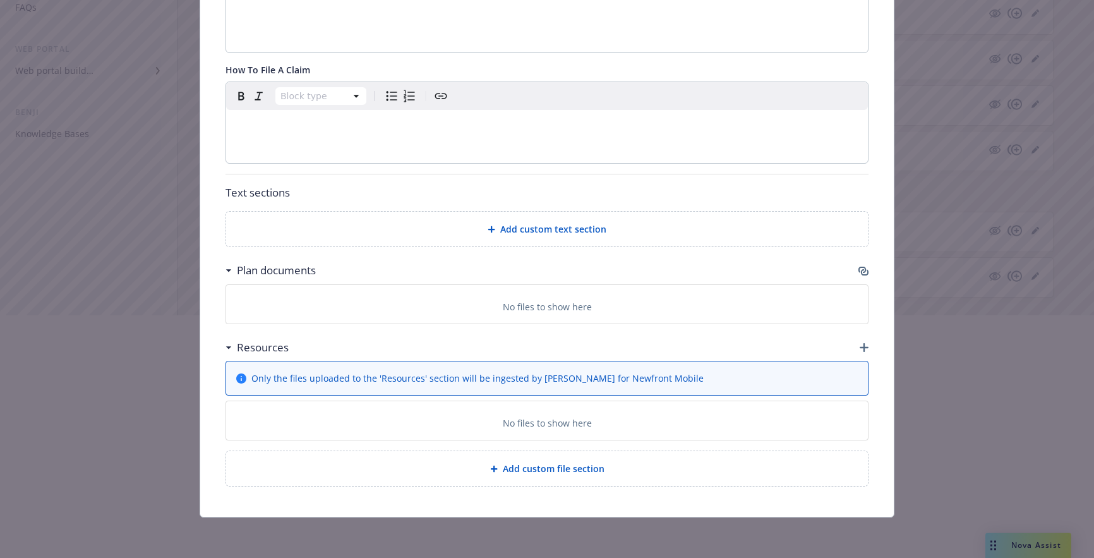
click at [535, 433] on div at bounding box center [547, 436] width 1094 height 81
drag, startPoint x: 227, startPoint y: 345, endPoint x: 581, endPoint y: 350, distance: 354.9
click at [228, 345] on div at bounding box center [547, 355] width 1094 height 81
click at [868, 345] on div at bounding box center [547, 355] width 1094 height 81
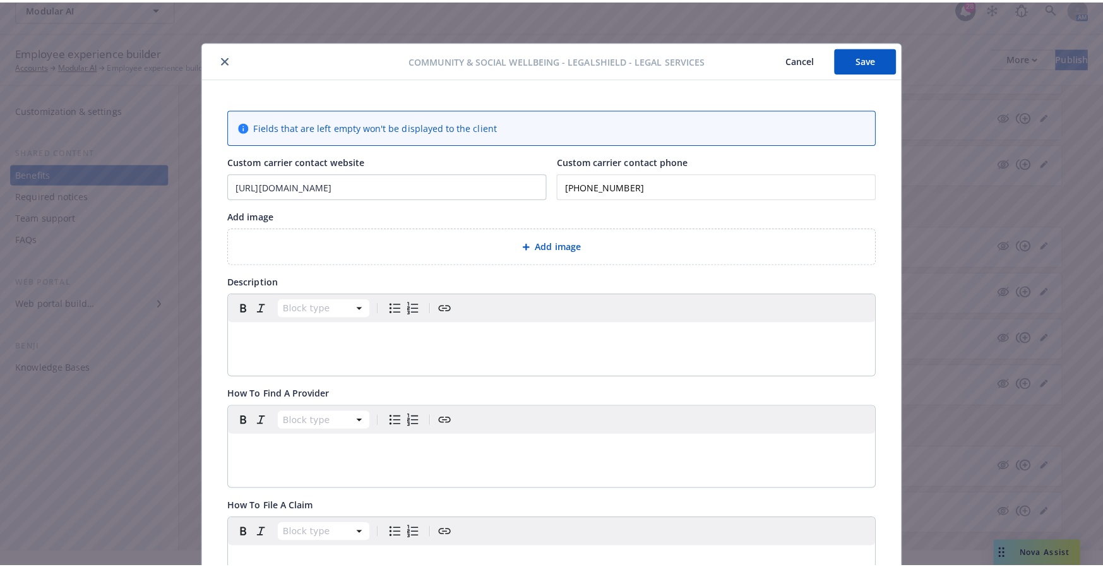
scroll to position [0, 0]
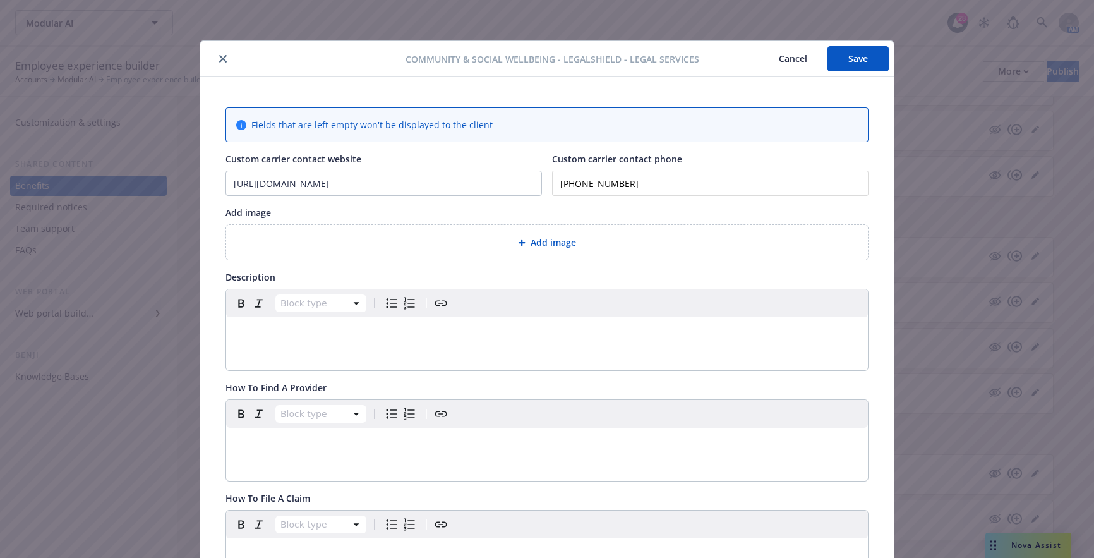
click at [219, 57] on icon "close" at bounding box center [223, 59] width 8 height 8
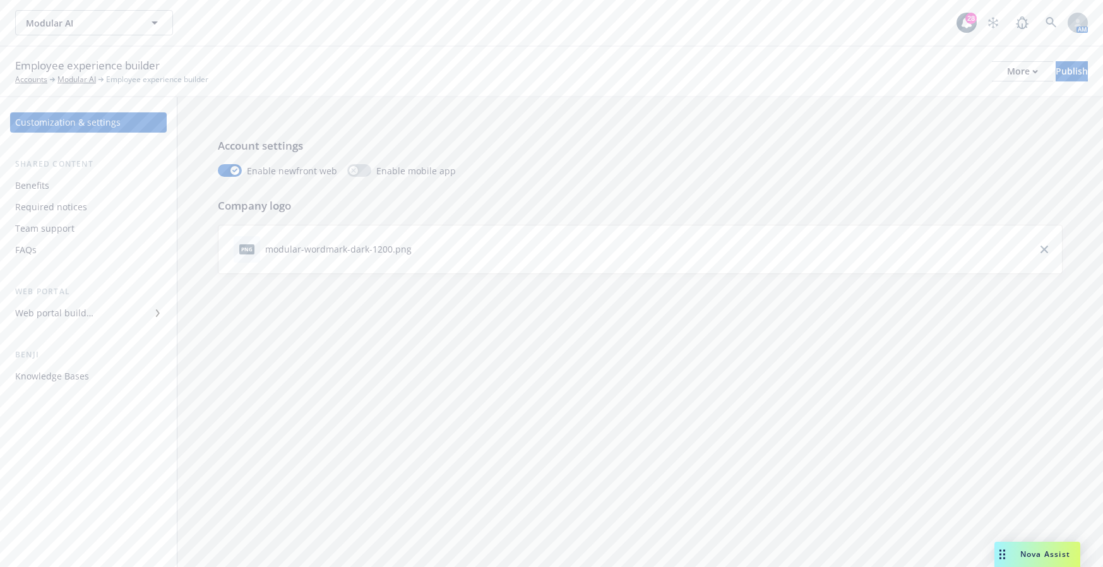
click at [97, 185] on div "Benefits" at bounding box center [88, 186] width 146 height 20
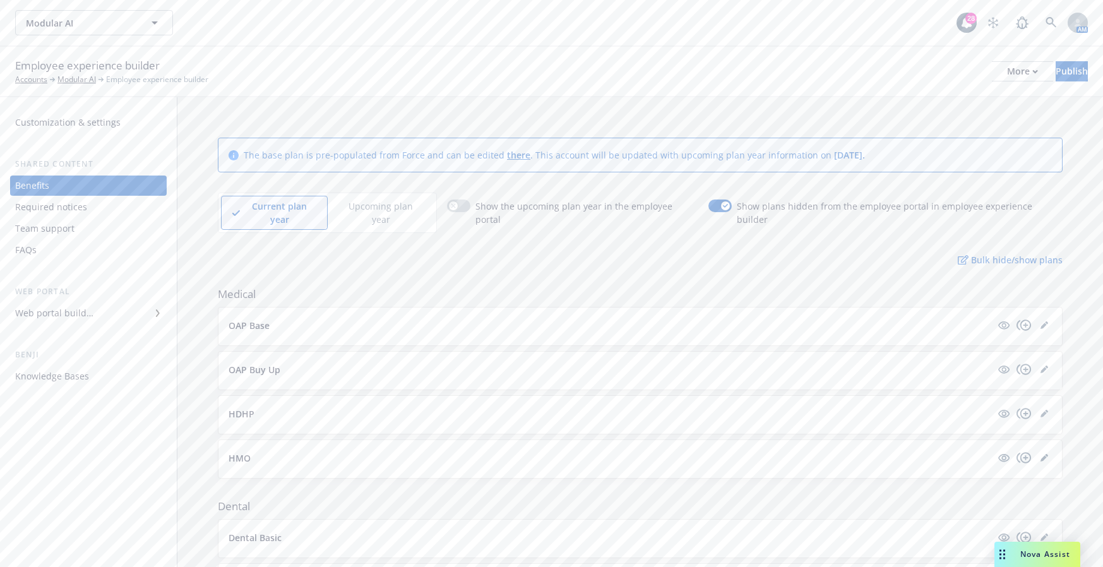
click at [408, 208] on p "Upcoming plan year" at bounding box center [380, 213] width 84 height 27
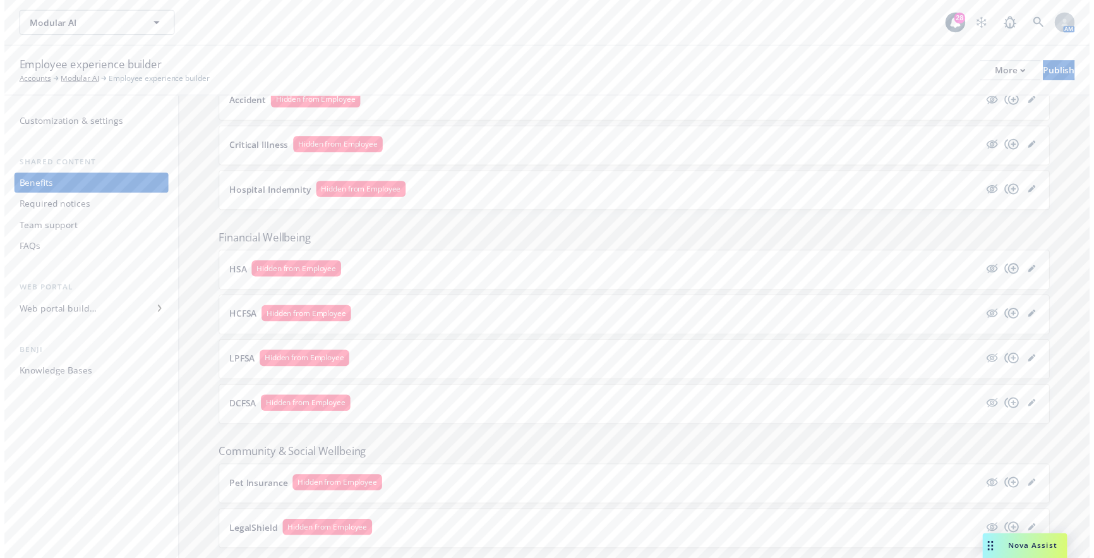
scroll to position [919, 0]
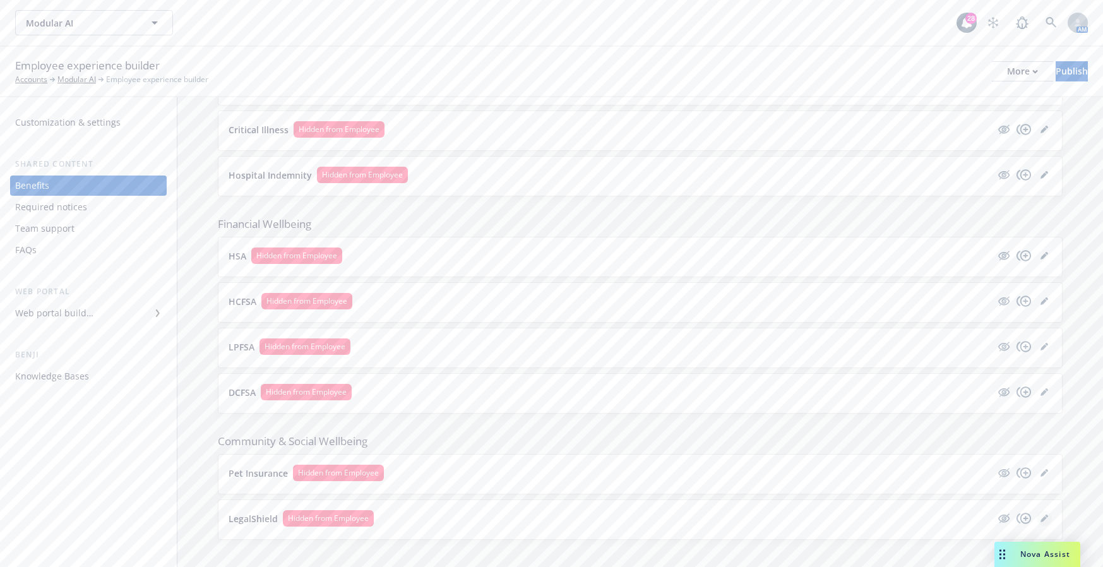
click at [1041, 516] on icon "editPencil" at bounding box center [1044, 519] width 6 height 6
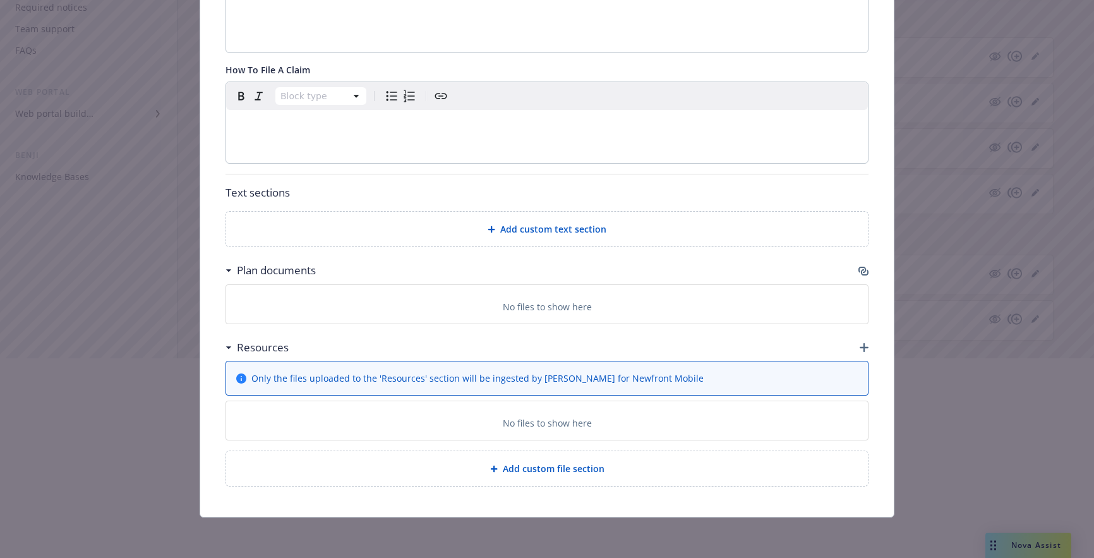
scroll to position [252, 0]
click at [859, 346] on div at bounding box center [547, 355] width 1094 height 81
click at [861, 348] on div at bounding box center [547, 355] width 1094 height 81
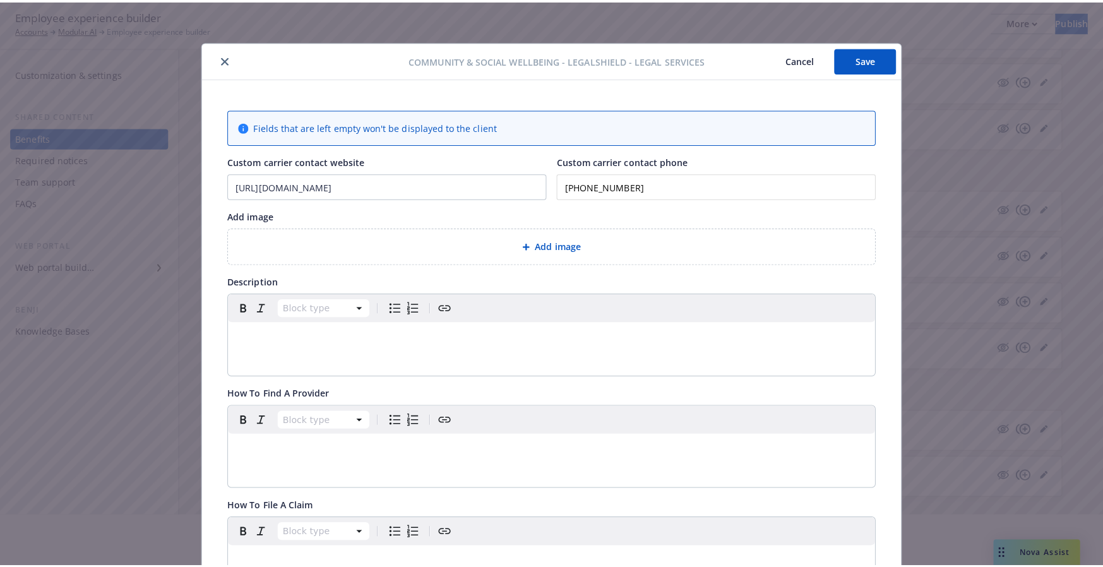
scroll to position [0, 0]
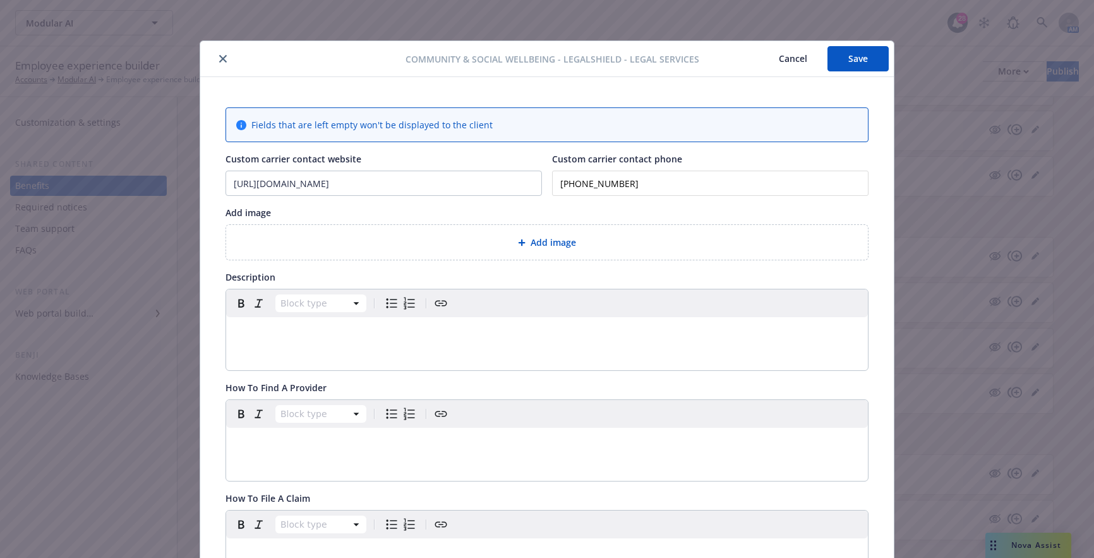
click at [228, 63] on div at bounding box center [305, 58] width 200 height 15
click at [219, 59] on icon "close" at bounding box center [223, 59] width 8 height 8
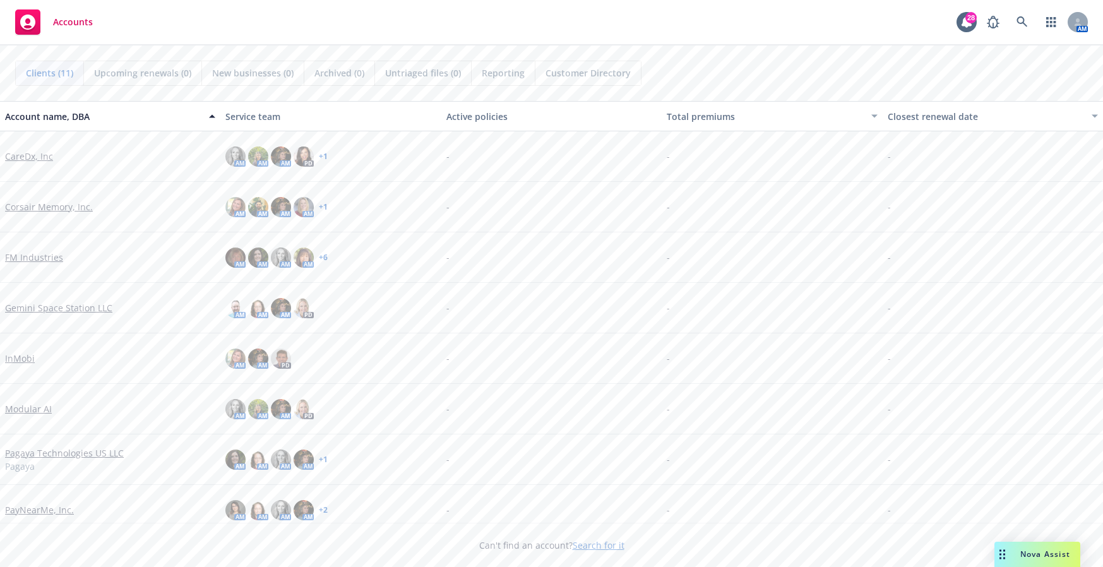
click at [35, 412] on link "Modular AI" at bounding box center [28, 408] width 47 height 13
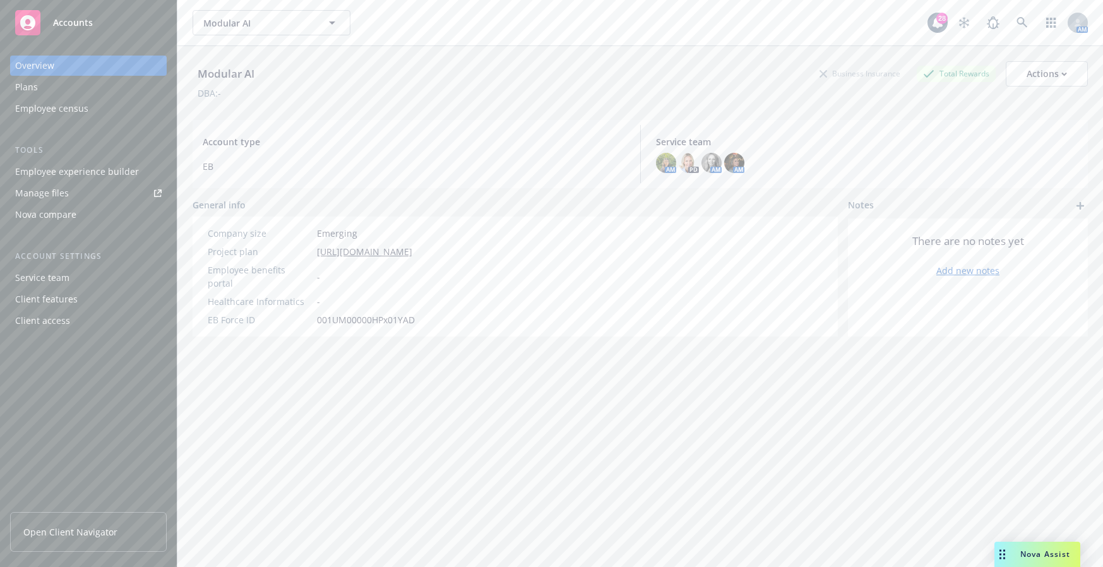
click at [821, 465] on div "Modular AI Business Insurance Total Rewards Actions DBA: - Account type EB Serv…" at bounding box center [640, 322] width 895 height 552
click at [903, 461] on div "Modular AI Business Insurance Total Rewards Actions DBA: - Account type EB Serv…" at bounding box center [640, 322] width 895 height 552
click at [109, 169] on div "Employee experience builder" at bounding box center [77, 172] width 124 height 20
click at [1059, 554] on span "Nova Assist" at bounding box center [1045, 554] width 50 height 11
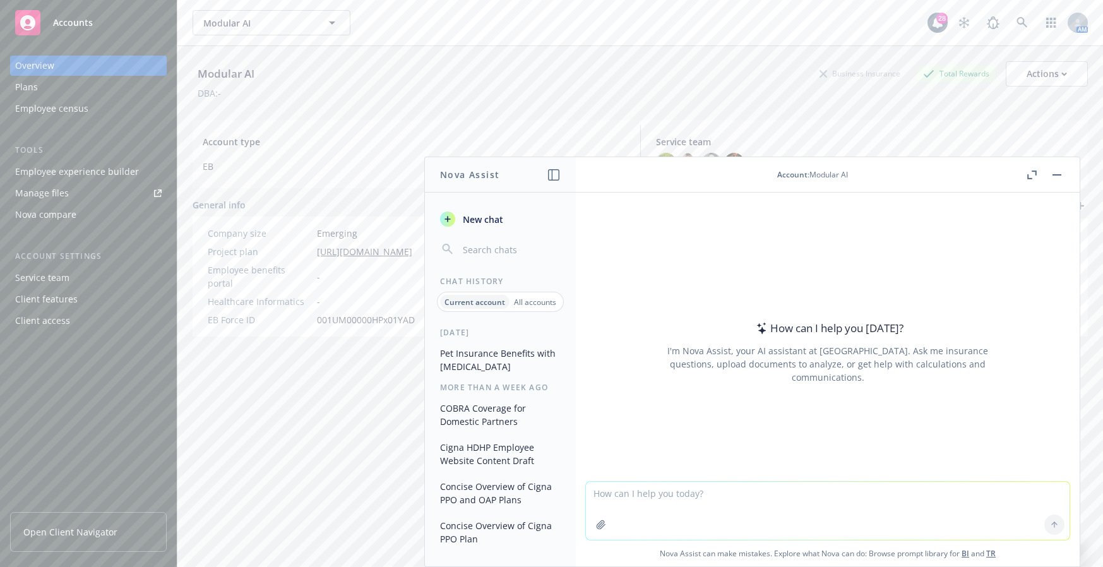
click at [902, 496] on textarea at bounding box center [828, 511] width 484 height 58
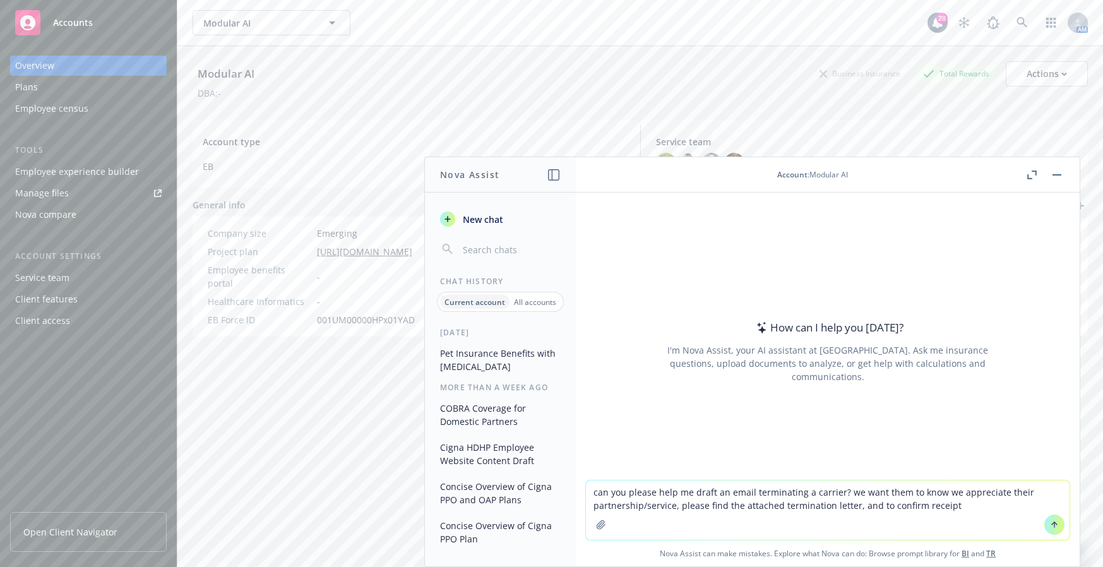
type textarea "can you please help me draft an email terminating a carrier? we want them to kn…"
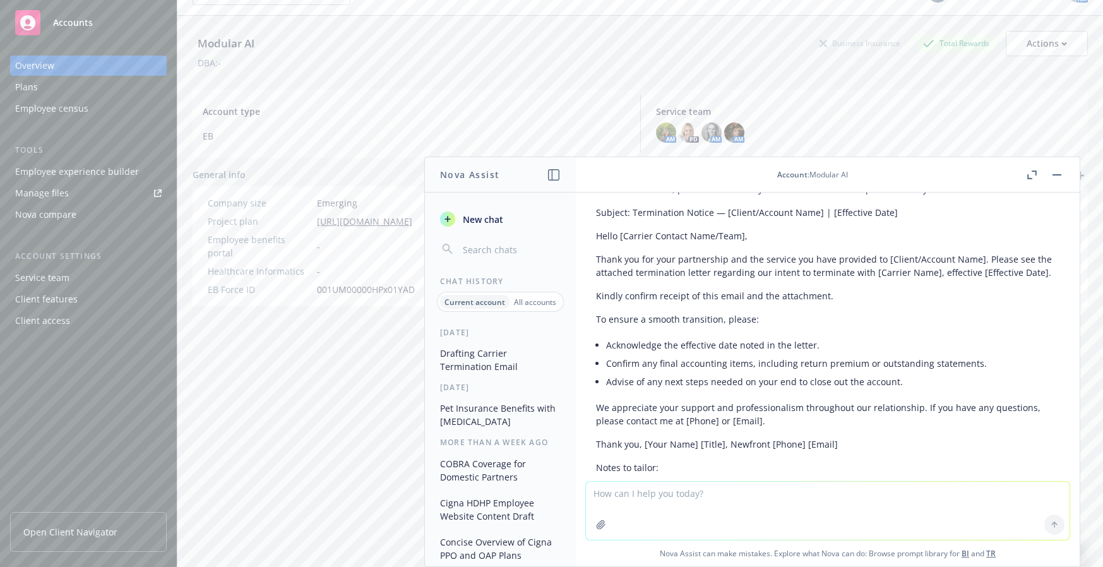
scroll to position [46, 0]
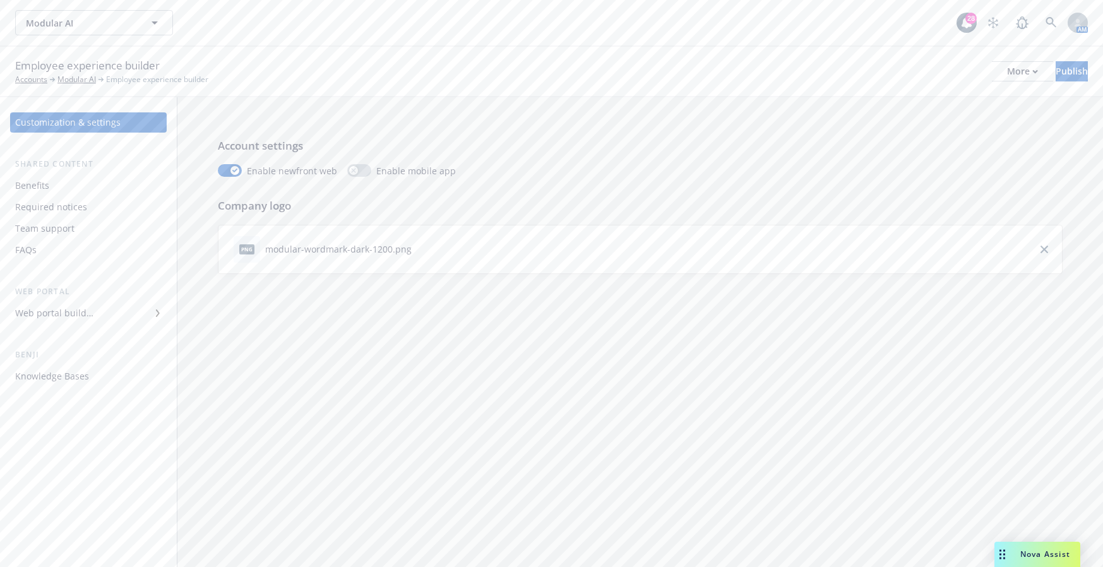
click at [71, 188] on div "Benefits" at bounding box center [88, 186] width 146 height 20
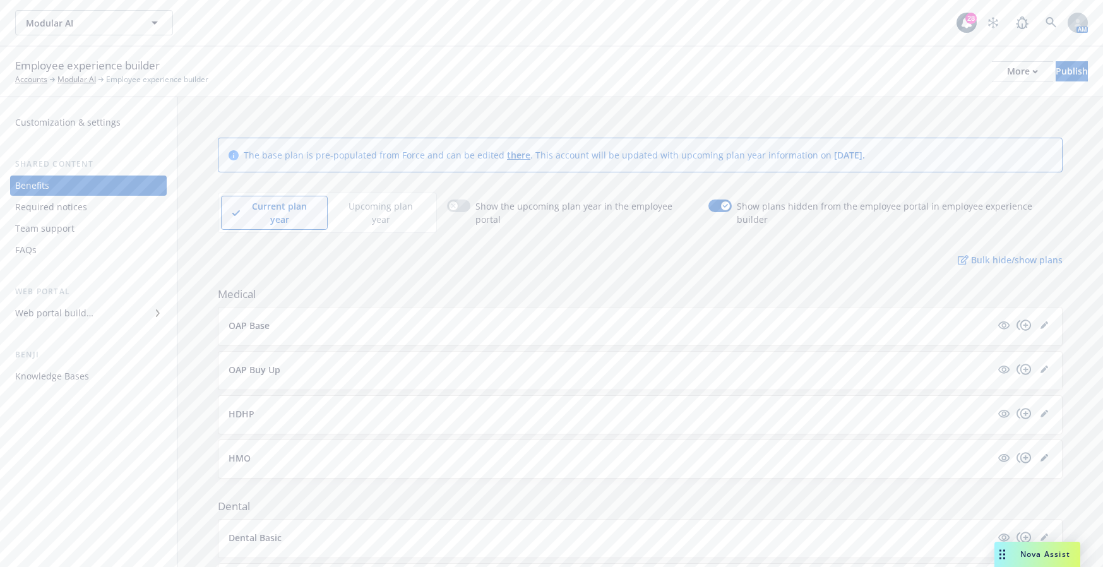
click at [407, 215] on div "Upcoming plan year" at bounding box center [380, 213] width 105 height 34
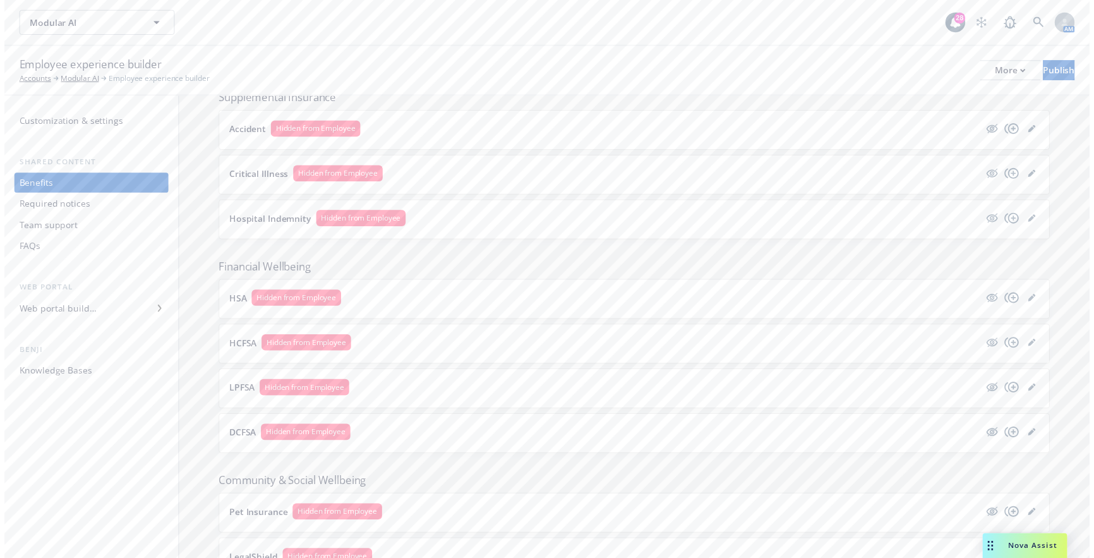
scroll to position [919, 0]
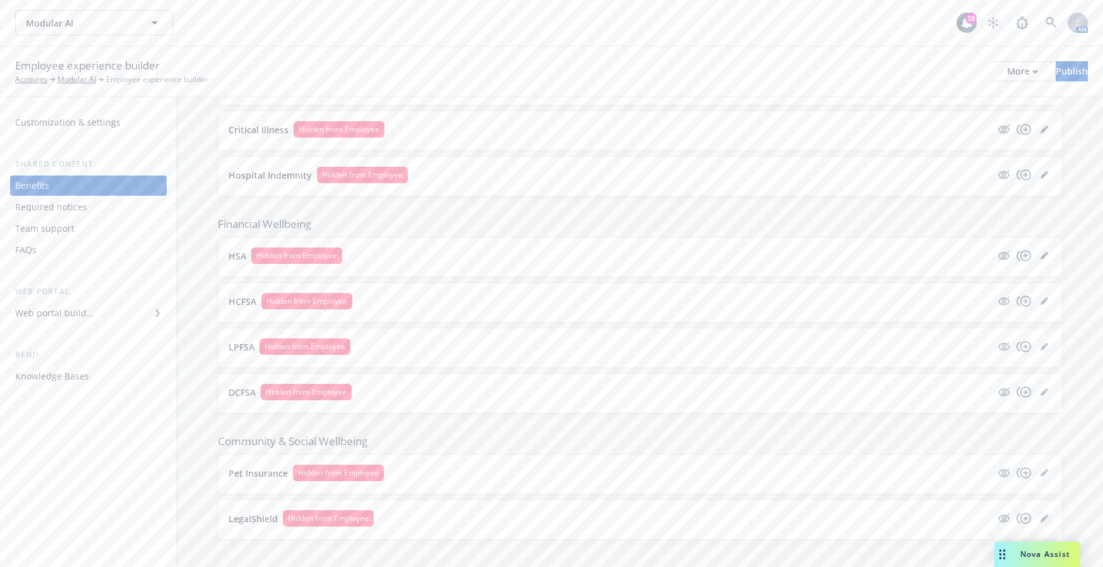
click at [1037, 511] on link "editPencil" at bounding box center [1044, 518] width 15 height 15
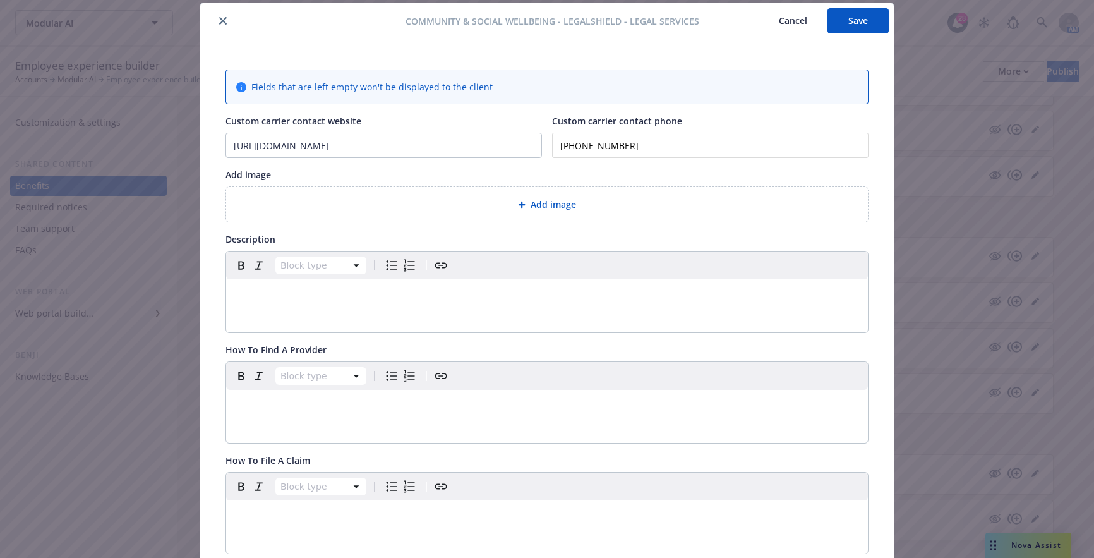
scroll to position [0, 9]
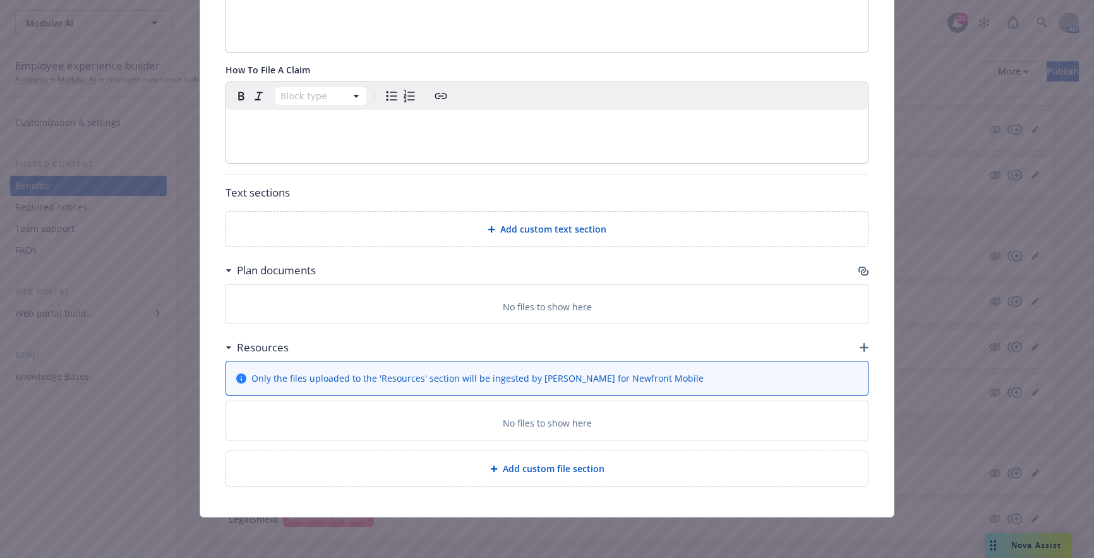
click at [861, 349] on icon "button" at bounding box center [863, 347] width 9 height 9
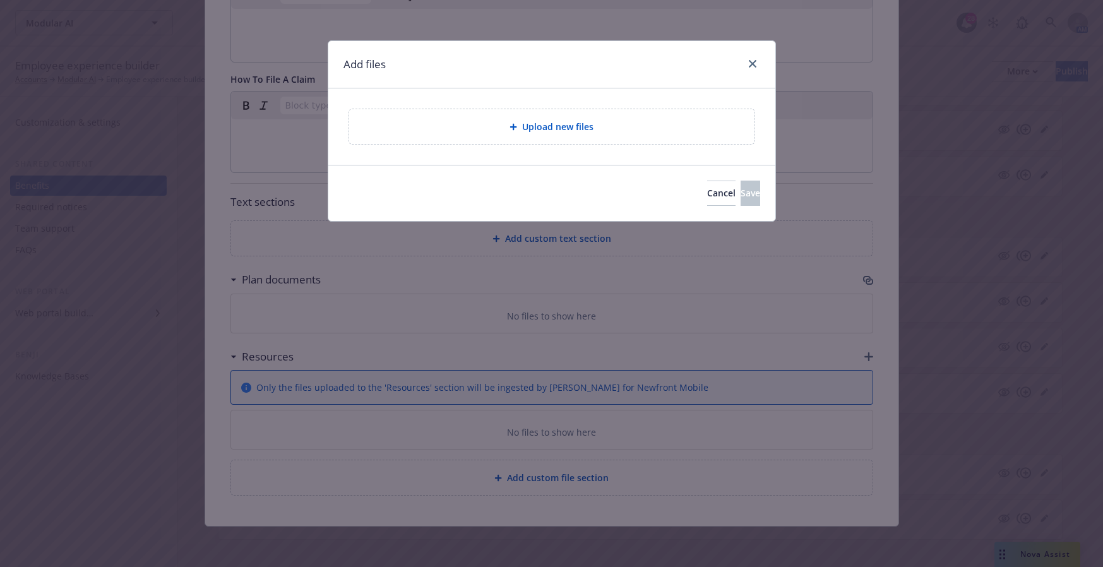
click at [539, 122] on span "Upload new files" at bounding box center [557, 126] width 71 height 13
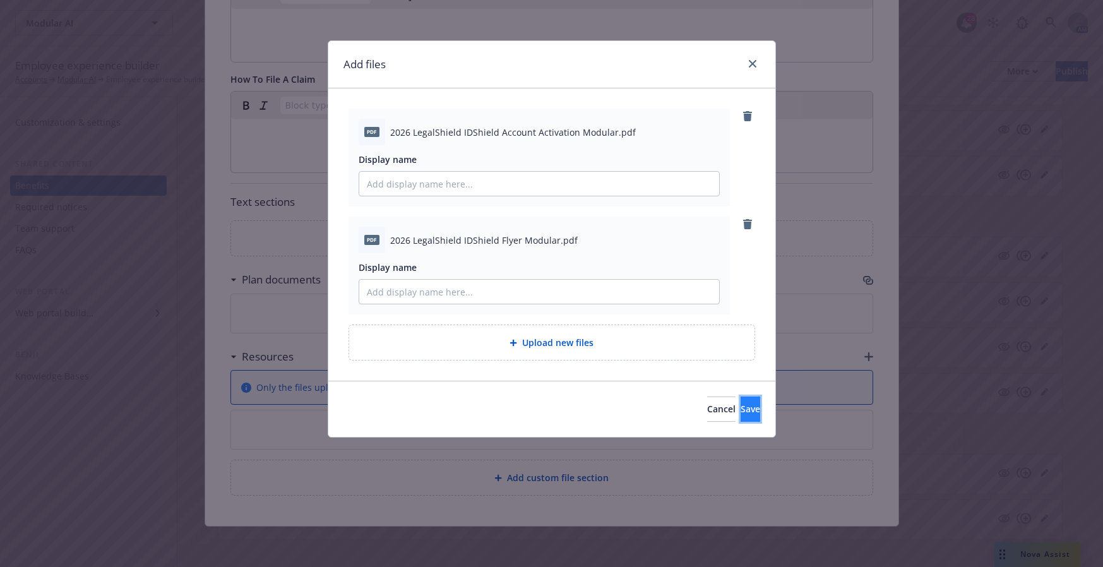
click at [749, 407] on button "Save" at bounding box center [751, 409] width 20 height 25
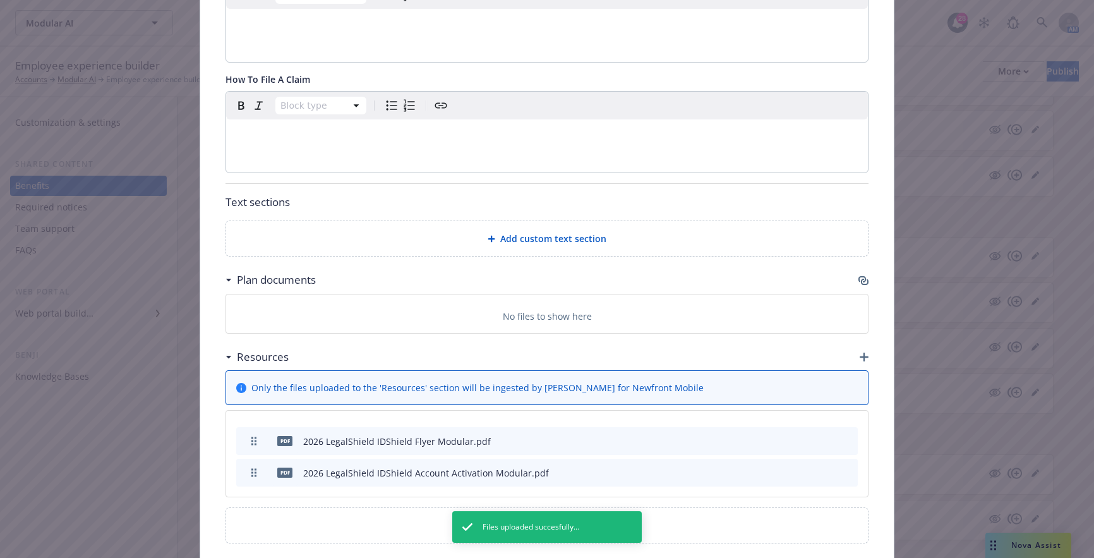
drag, startPoint x: 250, startPoint y: 473, endPoint x: 248, endPoint y: 441, distance: 31.6
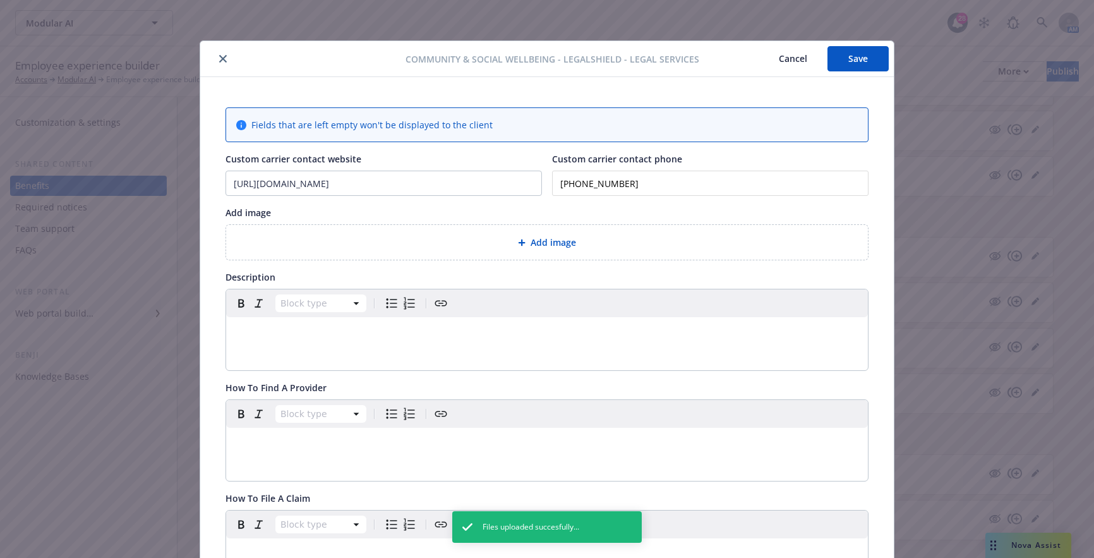
click at [871, 69] on button "Save" at bounding box center [857, 58] width 61 height 25
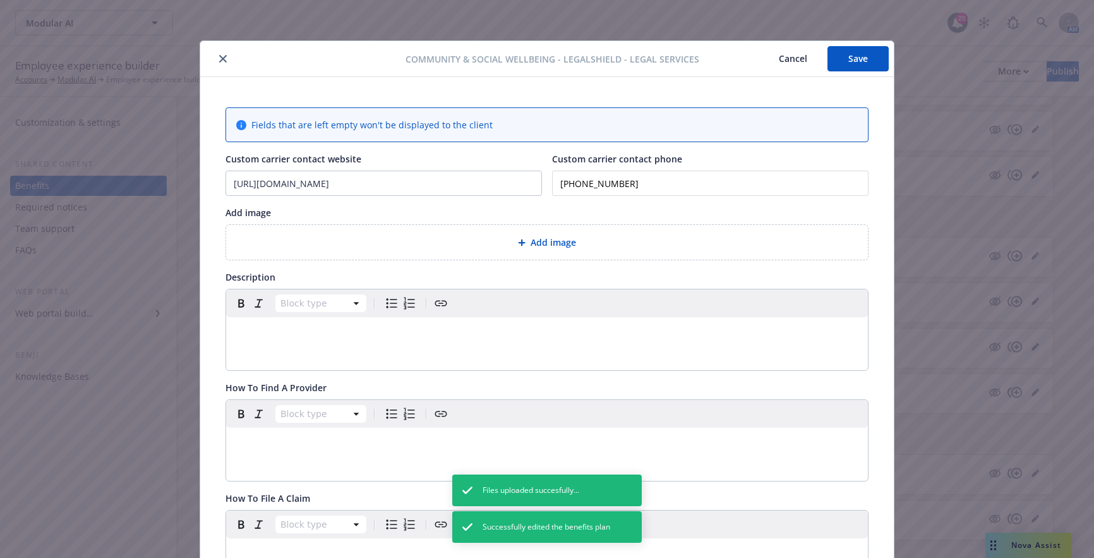
click at [219, 59] on icon "close" at bounding box center [223, 59] width 8 height 8
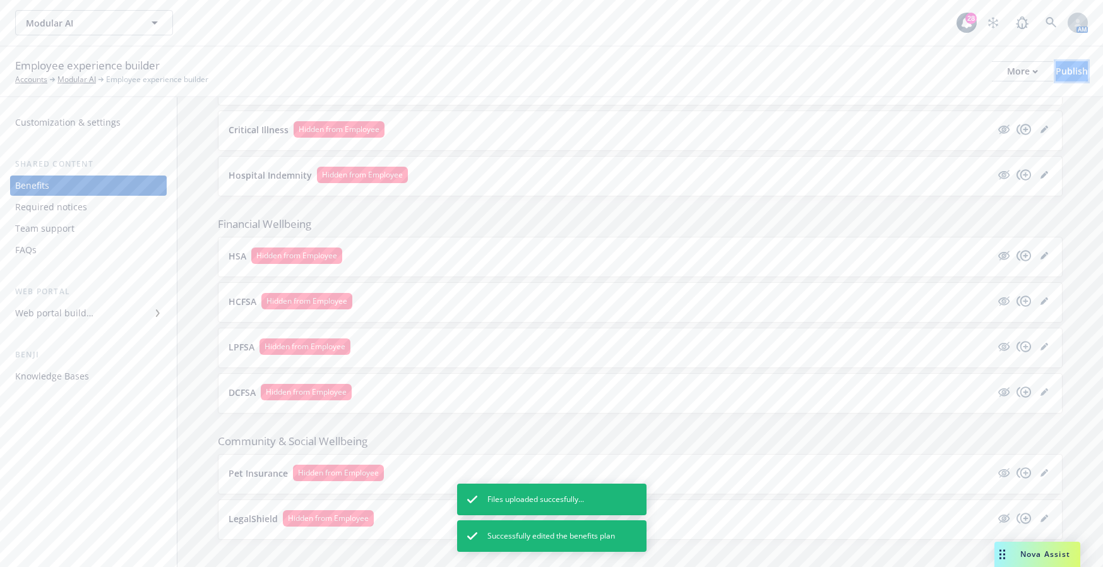
click at [1056, 70] on div "Publish" at bounding box center [1072, 71] width 32 height 19
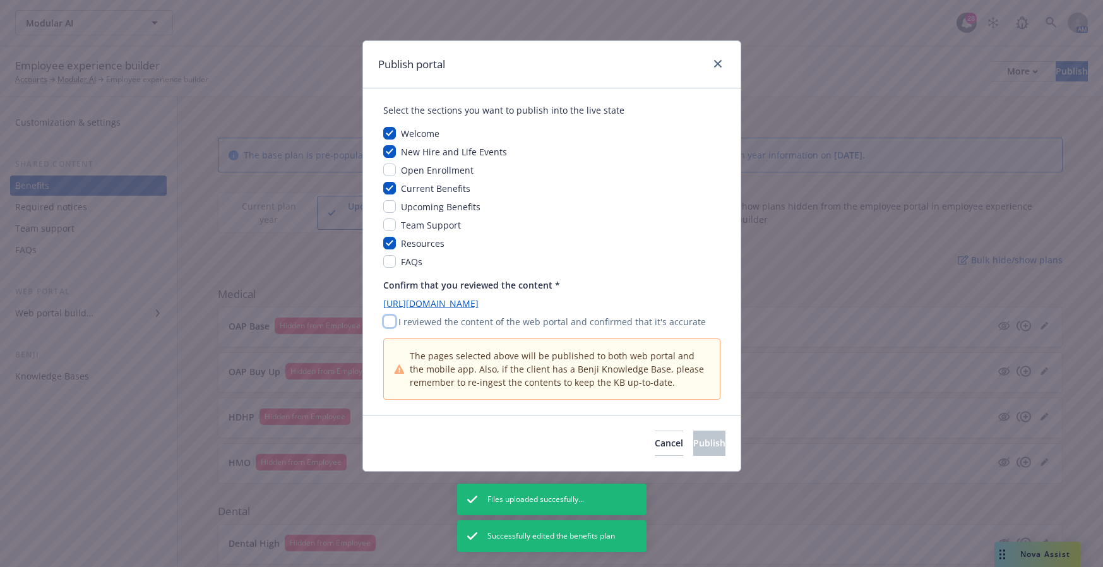
click at [391, 326] on input "checkbox" at bounding box center [389, 321] width 13 height 13
checkbox input "true"
click at [693, 439] on span "Publish" at bounding box center [709, 443] width 32 height 12
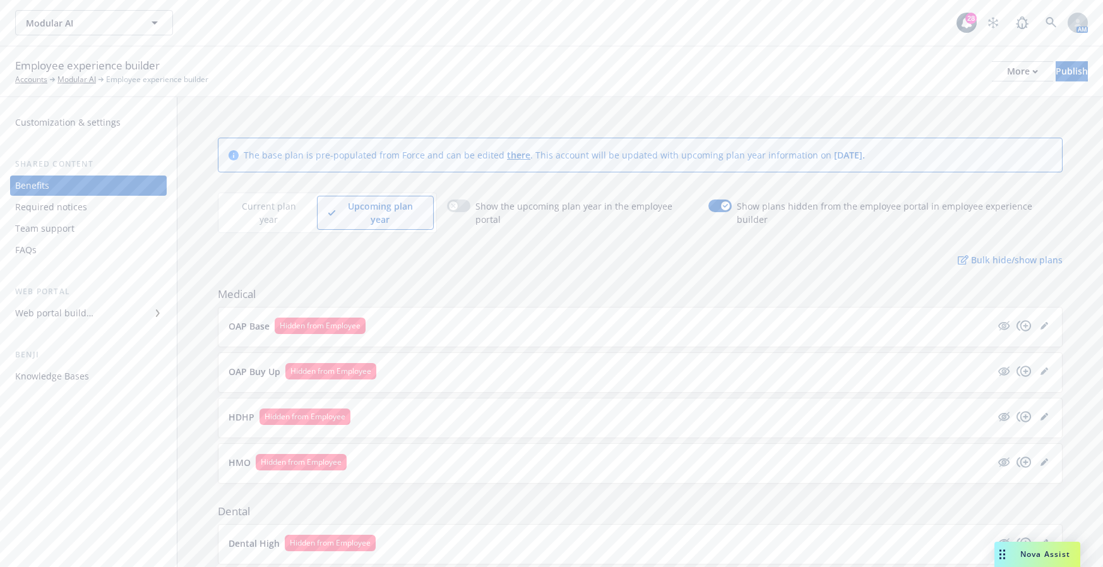
drag, startPoint x: 766, startPoint y: 78, endPoint x: 792, endPoint y: 97, distance: 32.1
click at [766, 78] on div "Employee experience builder Accounts Modular AI Employee experience builder Mor…" at bounding box center [551, 71] width 1073 height 28
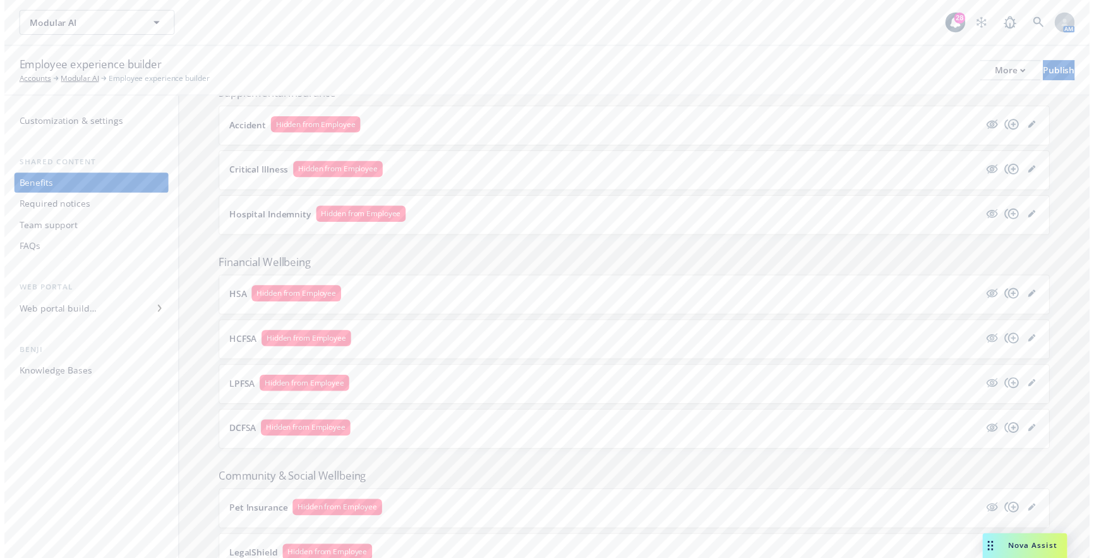
scroll to position [919, 0]
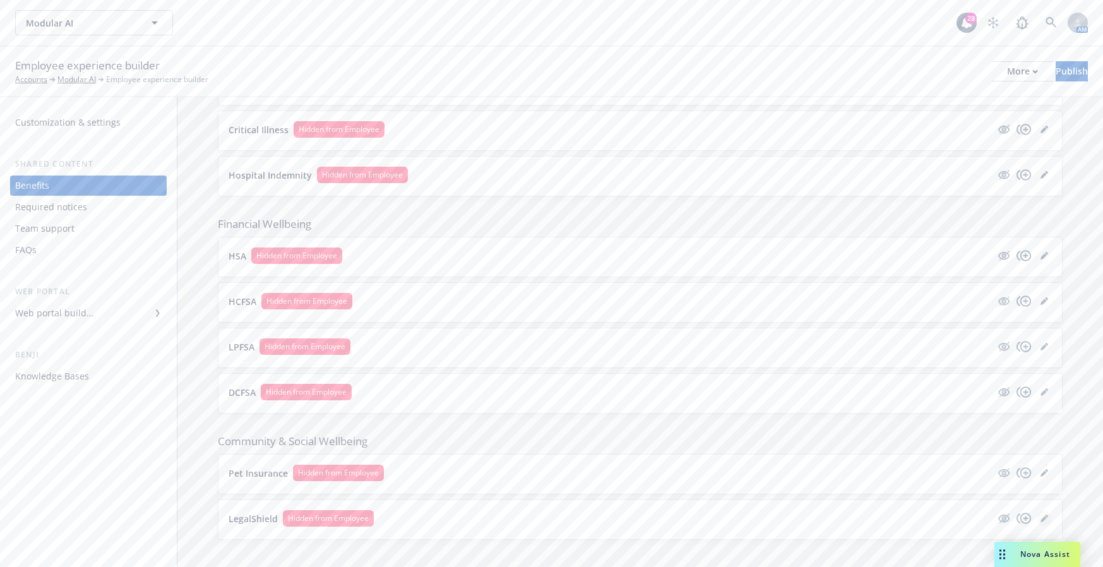
click at [1041, 516] on icon "editPencil" at bounding box center [1044, 519] width 6 height 6
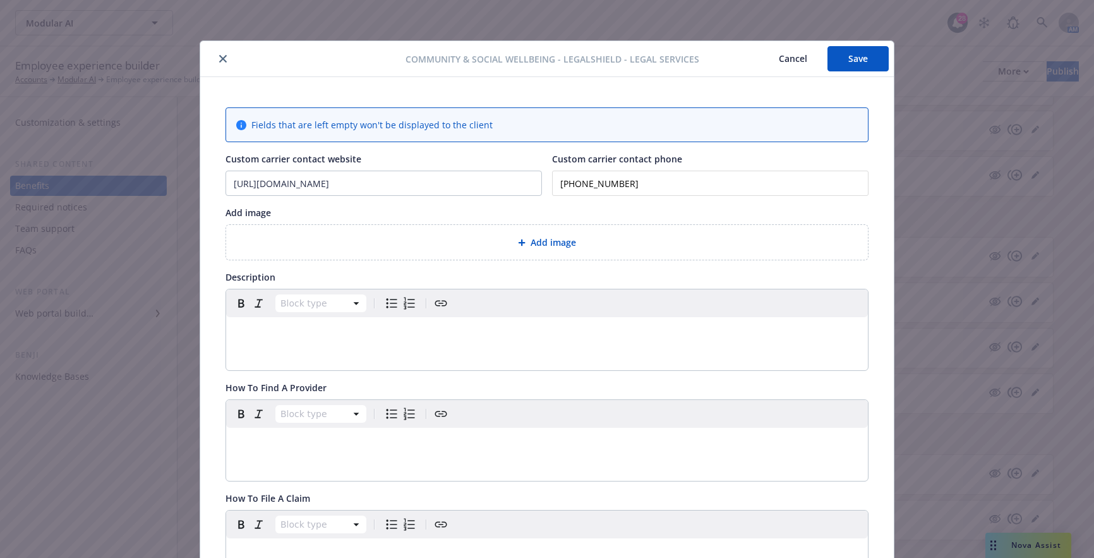
click at [847, 60] on button "Save" at bounding box center [857, 58] width 61 height 25
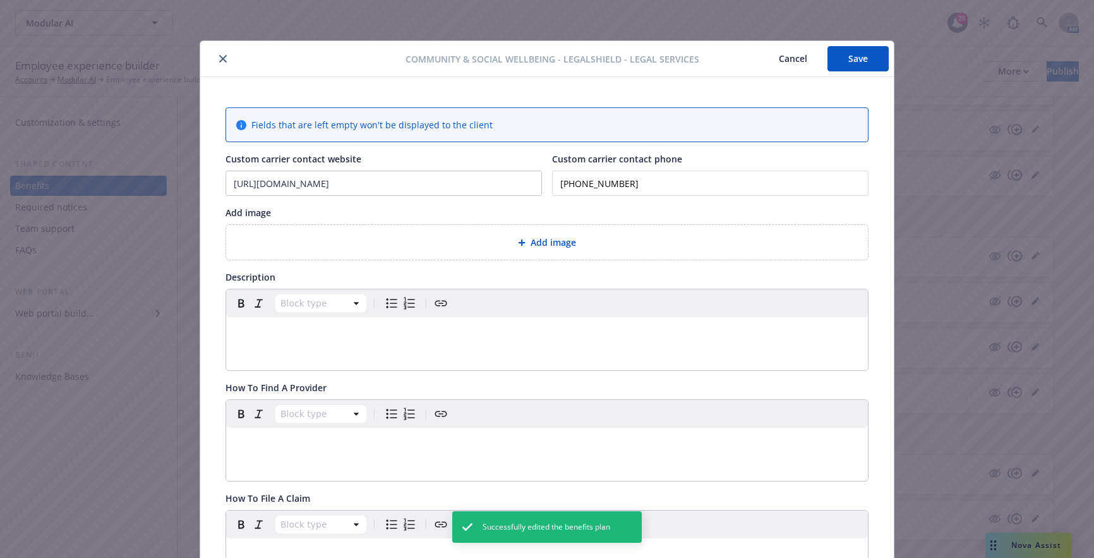
click at [220, 60] on icon "close" at bounding box center [223, 59] width 8 height 8
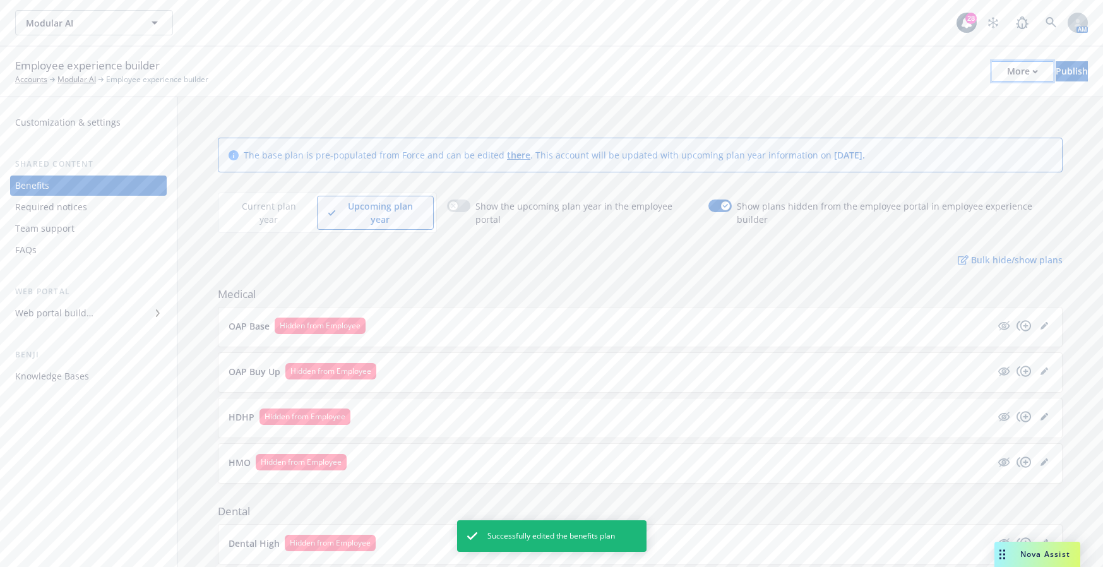
click at [1007, 74] on div "More" at bounding box center [1022, 71] width 31 height 19
click at [1056, 72] on div "Publish" at bounding box center [1072, 71] width 32 height 19
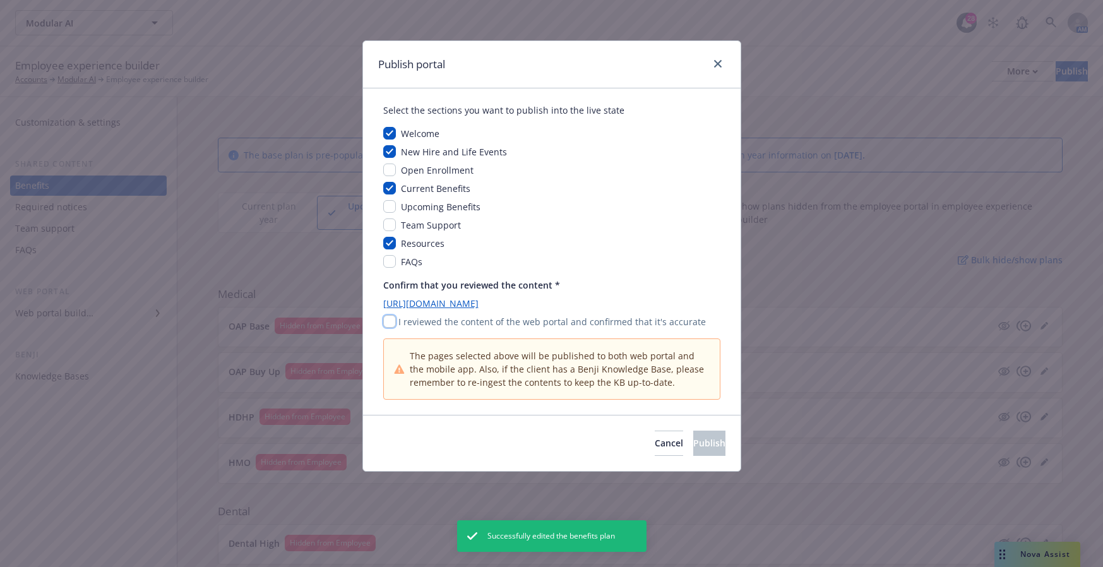
click at [388, 321] on input "checkbox" at bounding box center [389, 321] width 13 height 13
checkbox input "true"
click at [705, 445] on button "Publish" at bounding box center [709, 443] width 32 height 25
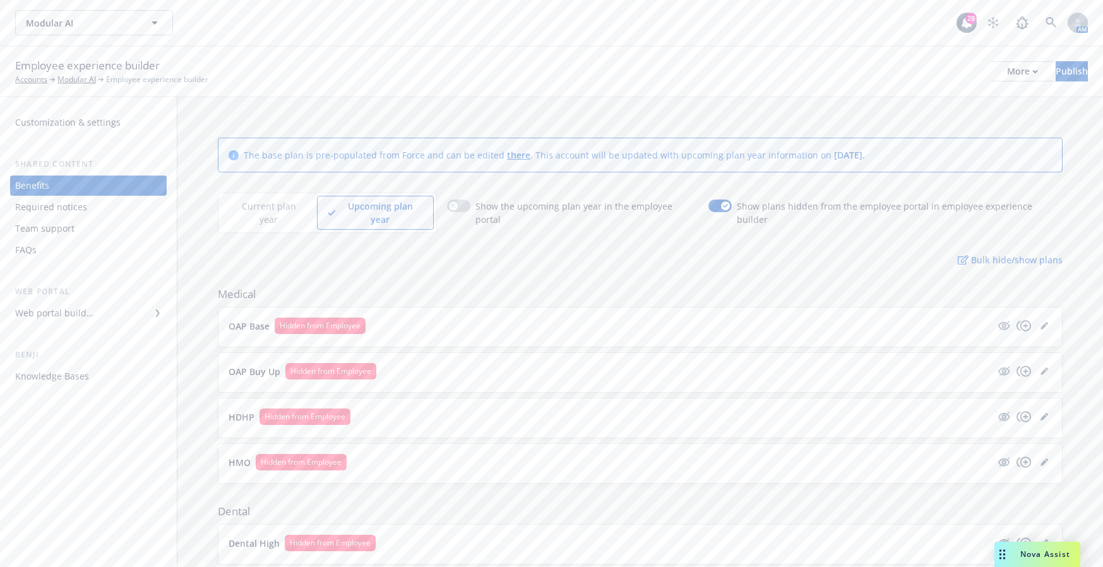
click at [611, 287] on span "Medical" at bounding box center [640, 294] width 845 height 15
drag, startPoint x: 640, startPoint y: 42, endPoint x: 640, endPoint y: 61, distance: 19.0
click at [640, 42] on div "Modular AI Modular AI 28 AM" at bounding box center [551, 22] width 1103 height 45
